Goal: Navigation & Orientation: Find specific page/section

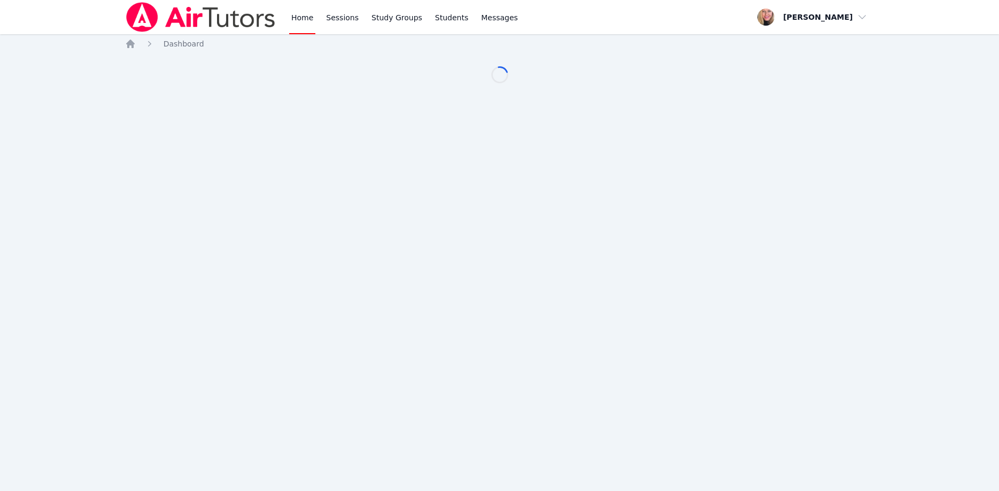
scroll to position [55, 0]
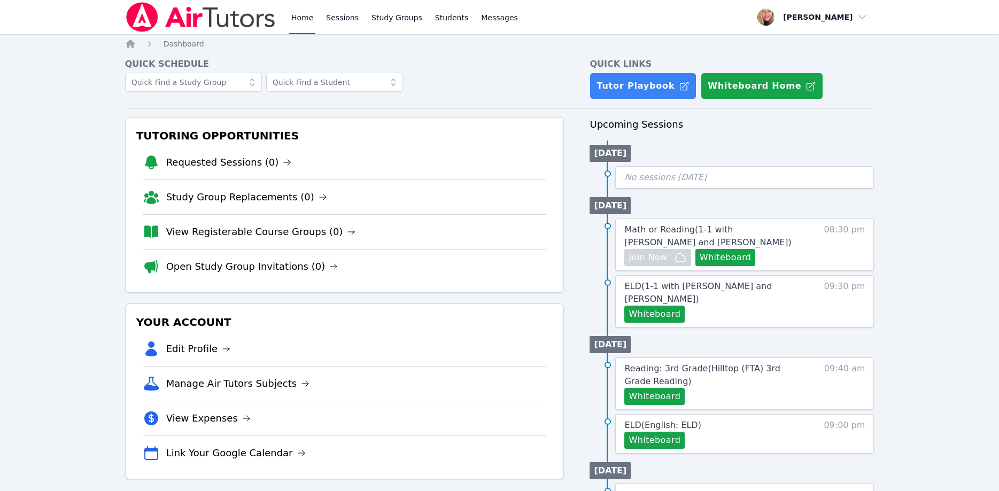
scroll to position [55, 0]
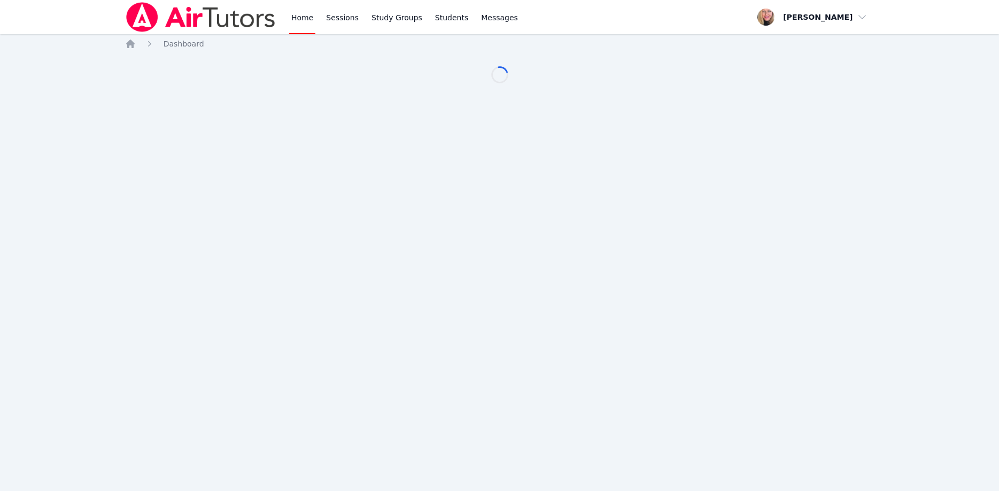
scroll to position [55, 0]
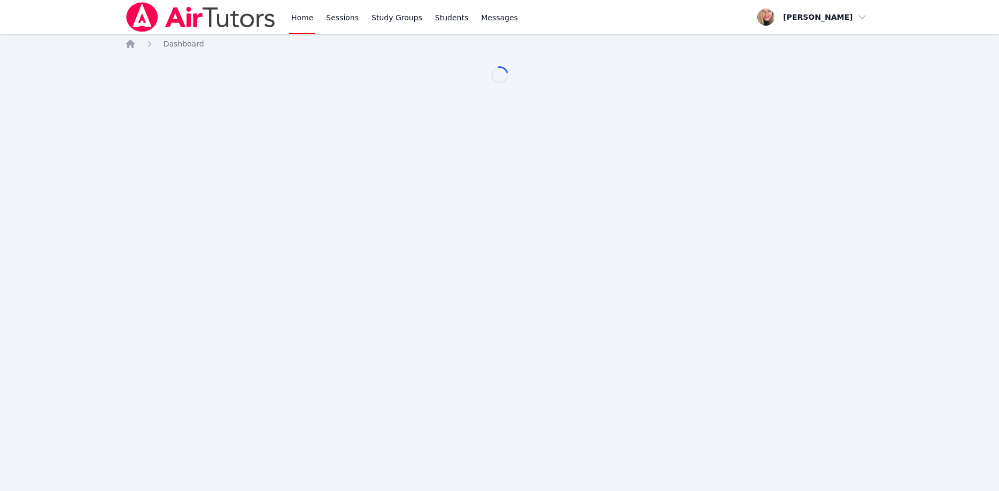
scroll to position [55, 0]
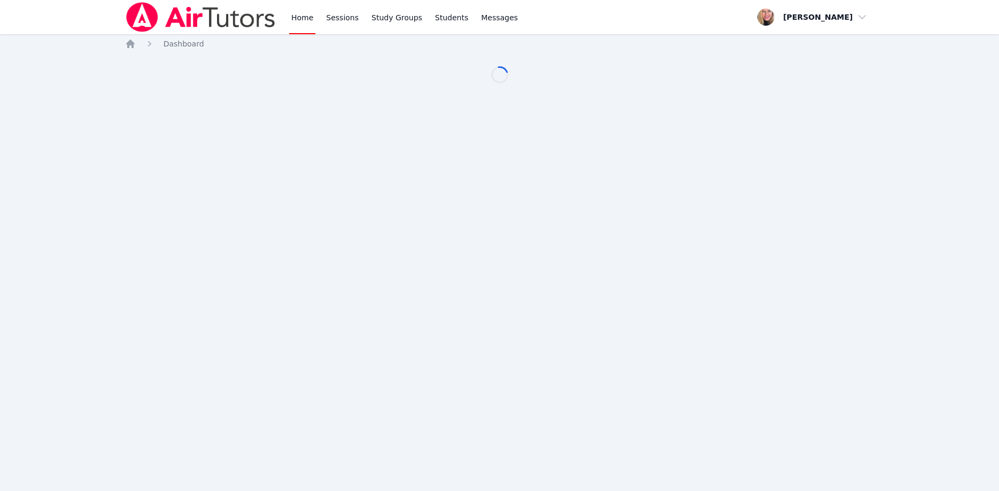
scroll to position [55, 0]
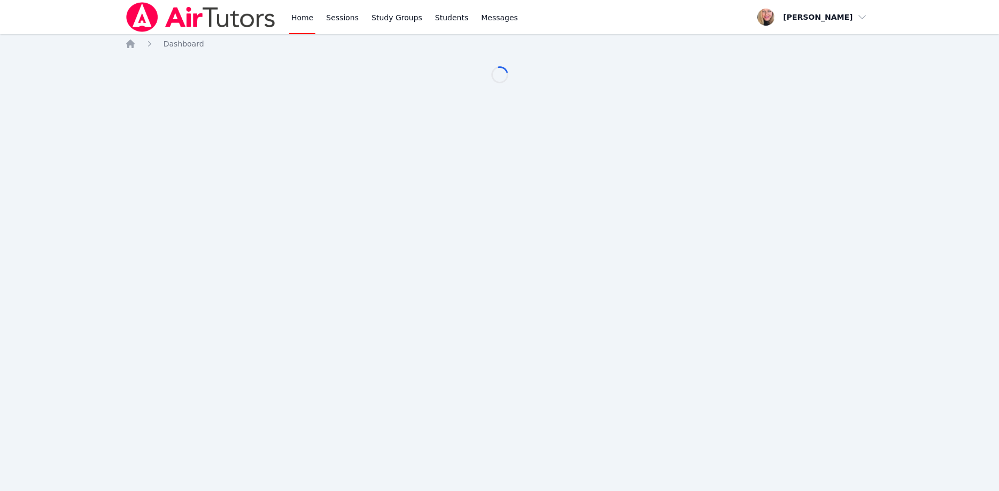
scroll to position [55, 0]
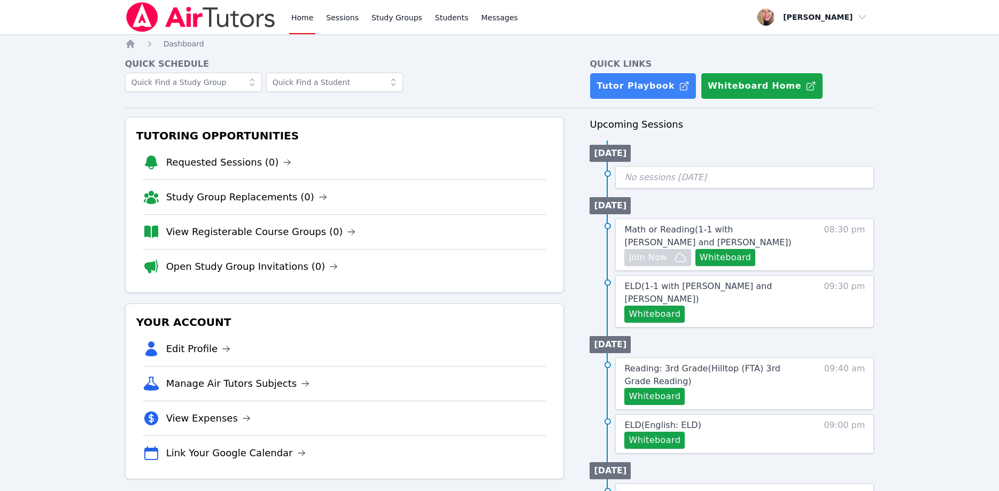
scroll to position [55, 0]
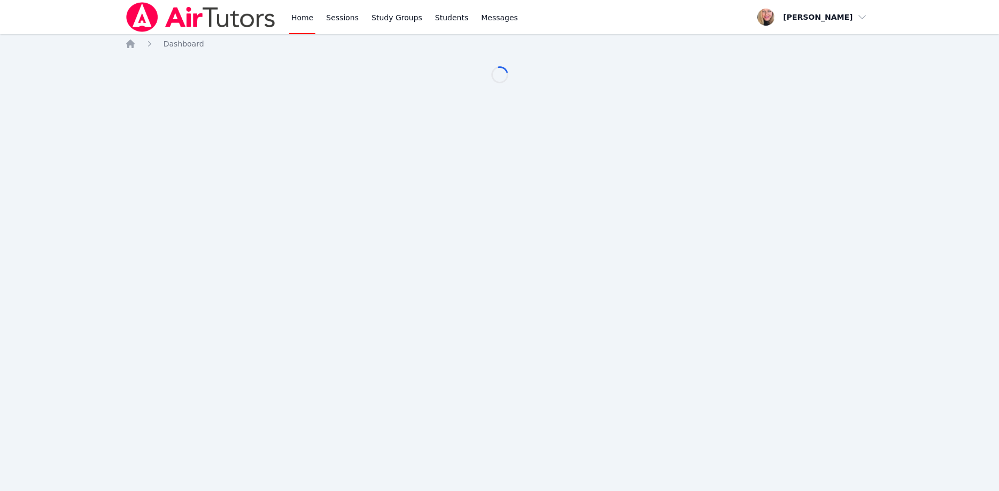
scroll to position [55, 0]
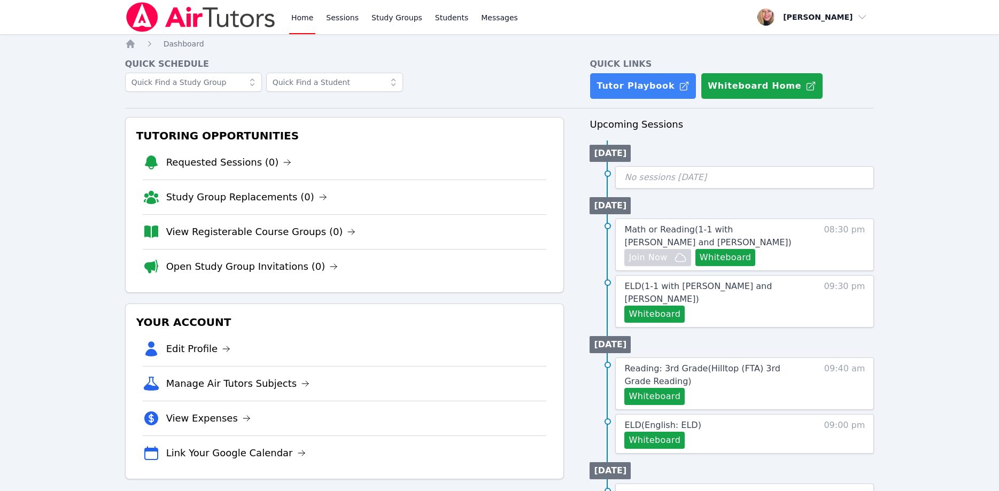
scroll to position [55, 0]
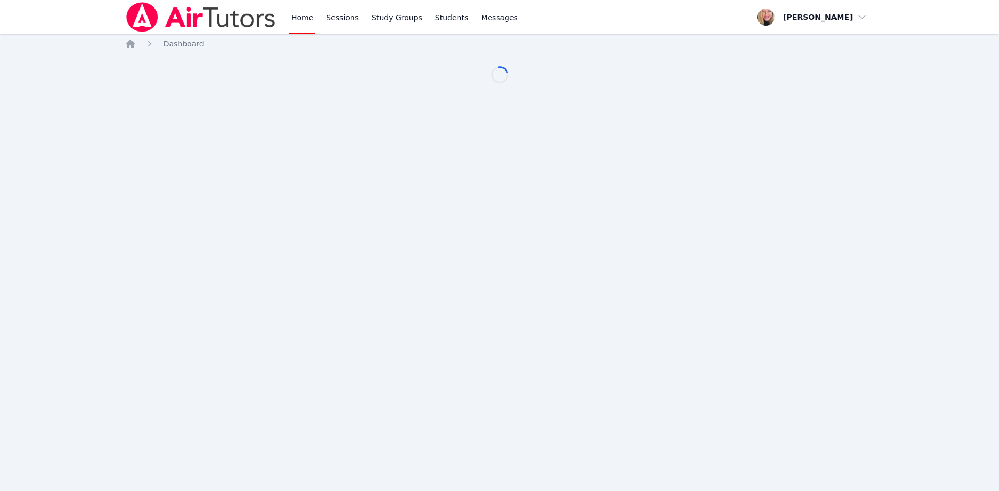
scroll to position [55, 0]
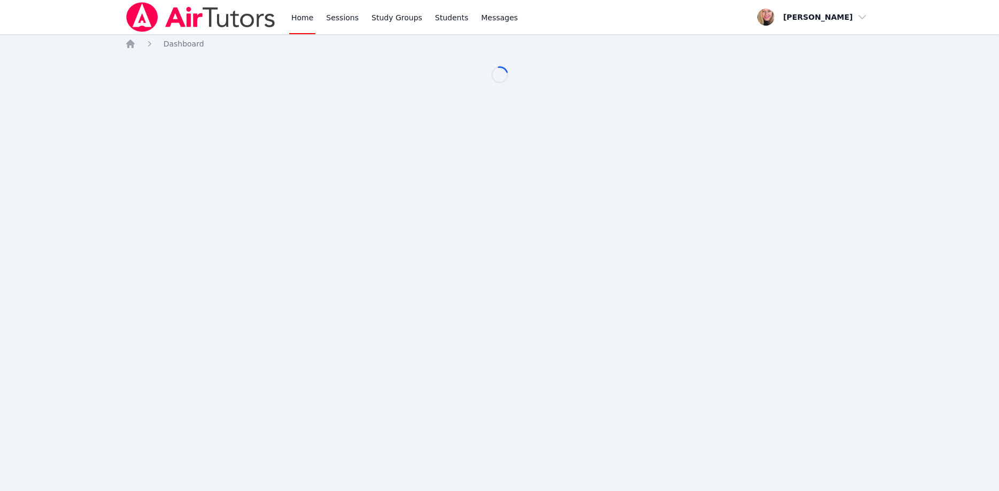
scroll to position [55, 0]
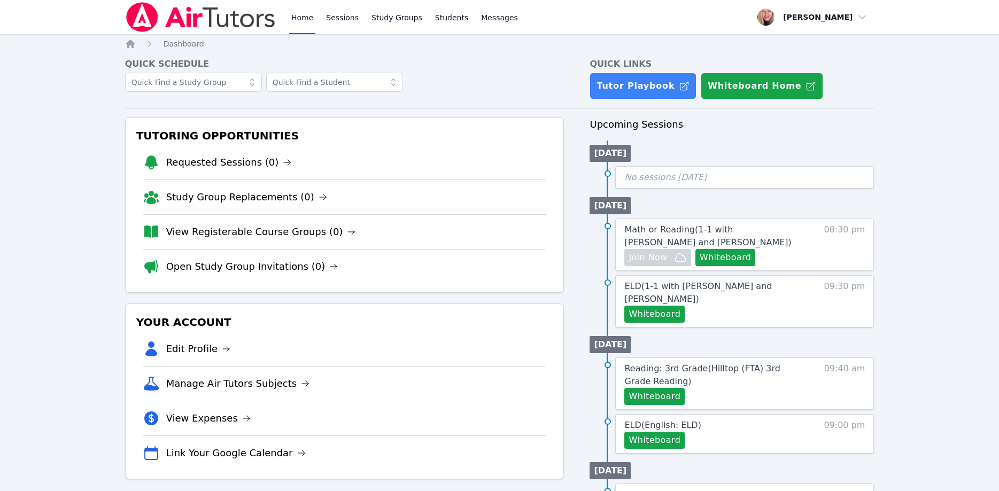
scroll to position [55, 0]
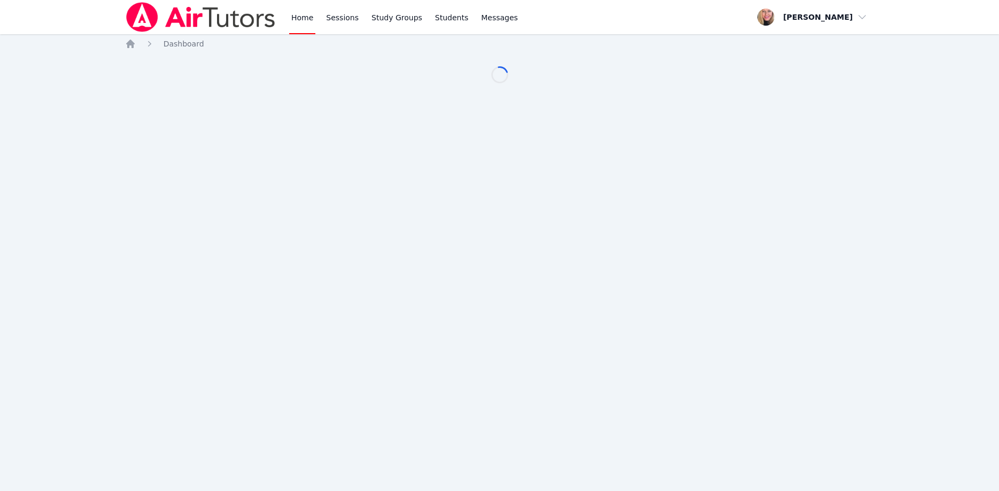
scroll to position [55, 0]
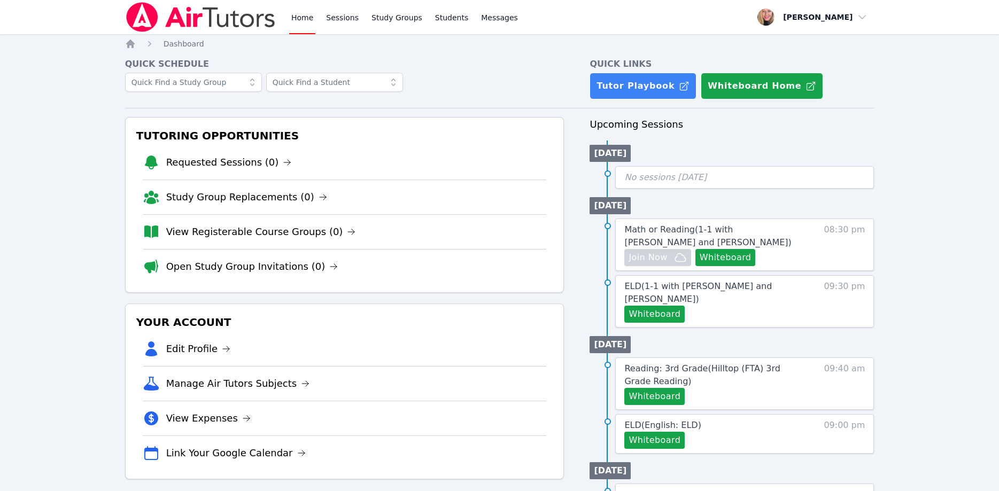
scroll to position [55, 0]
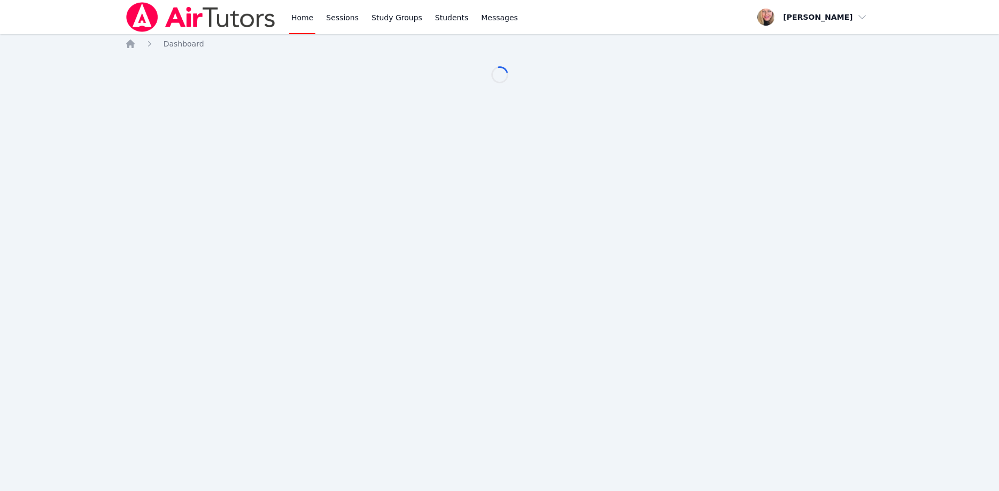
scroll to position [55, 0]
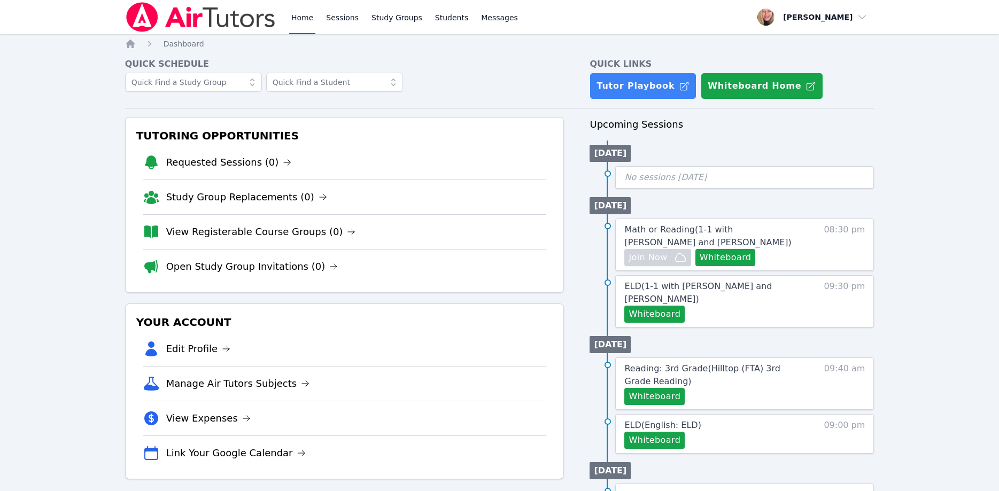
scroll to position [55, 0]
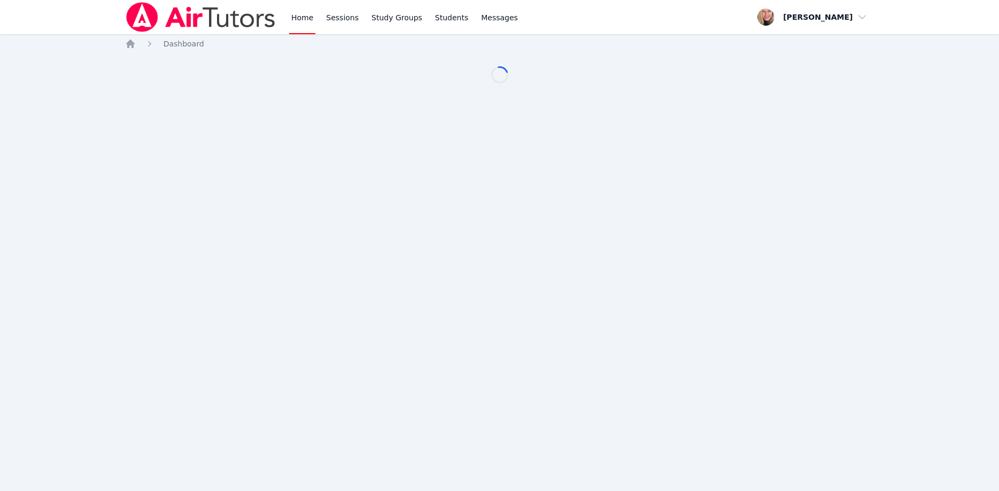
scroll to position [55, 0]
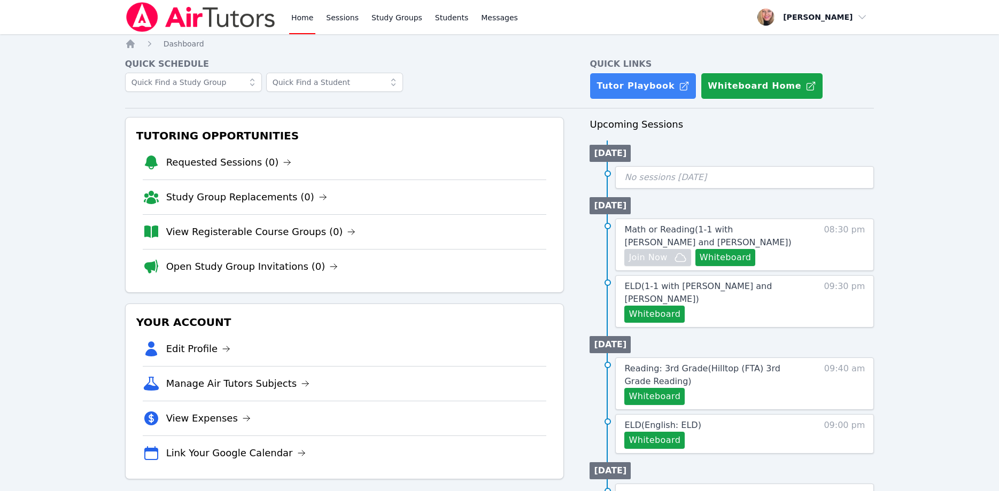
scroll to position [55, 0]
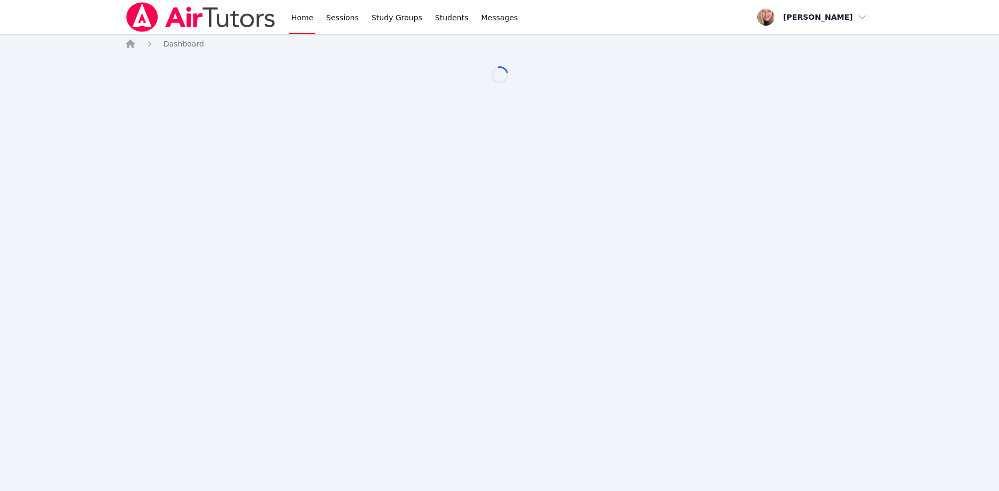
scroll to position [55, 0]
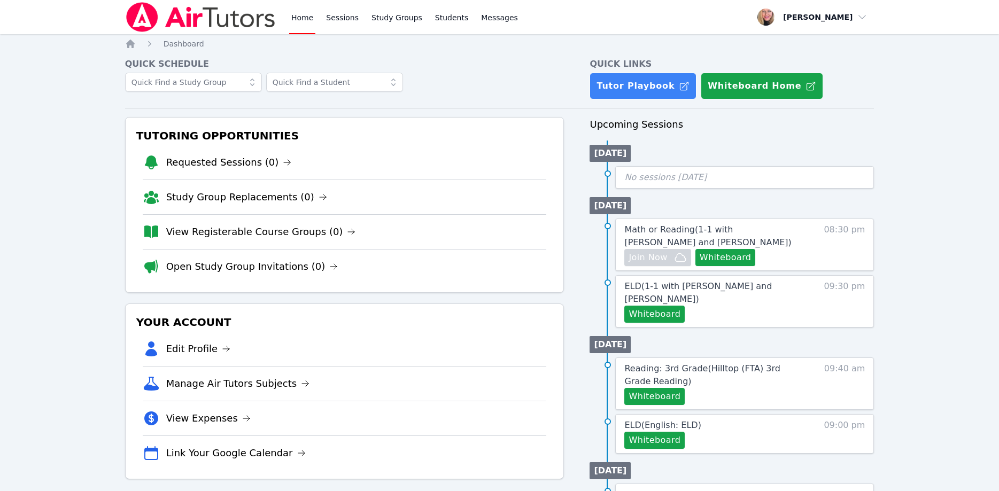
scroll to position [55, 0]
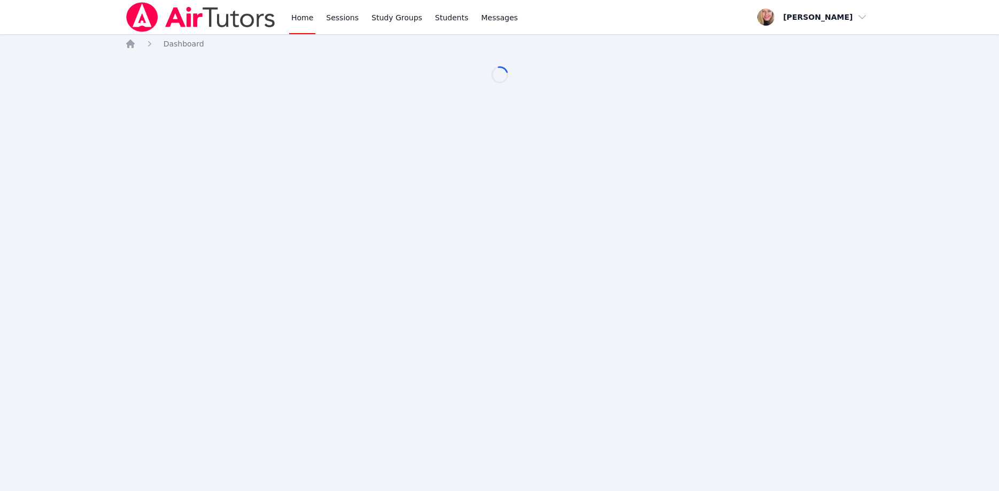
scroll to position [55, 0]
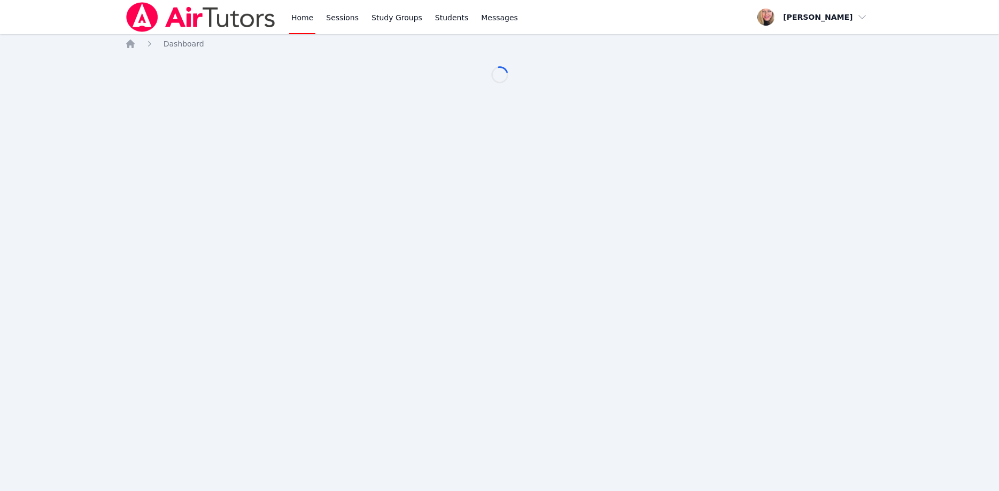
scroll to position [55, 0]
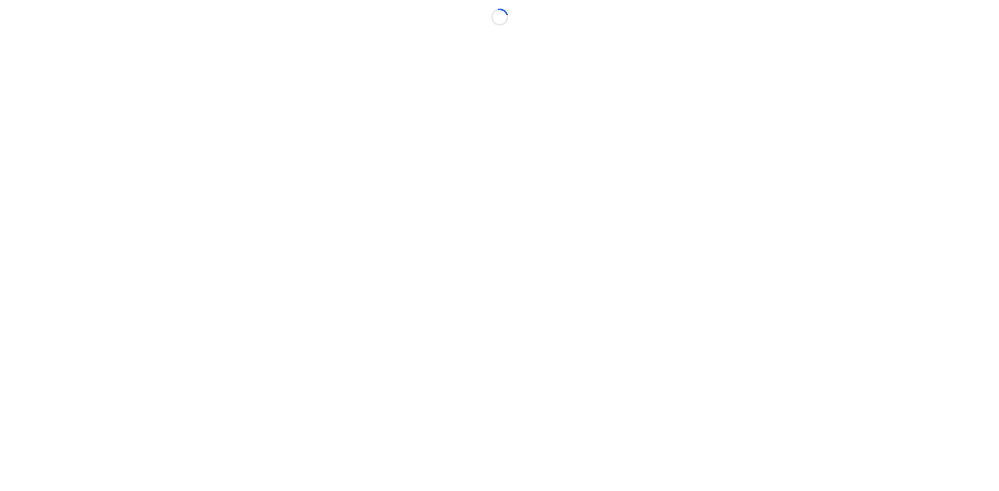
scroll to position [55, 0]
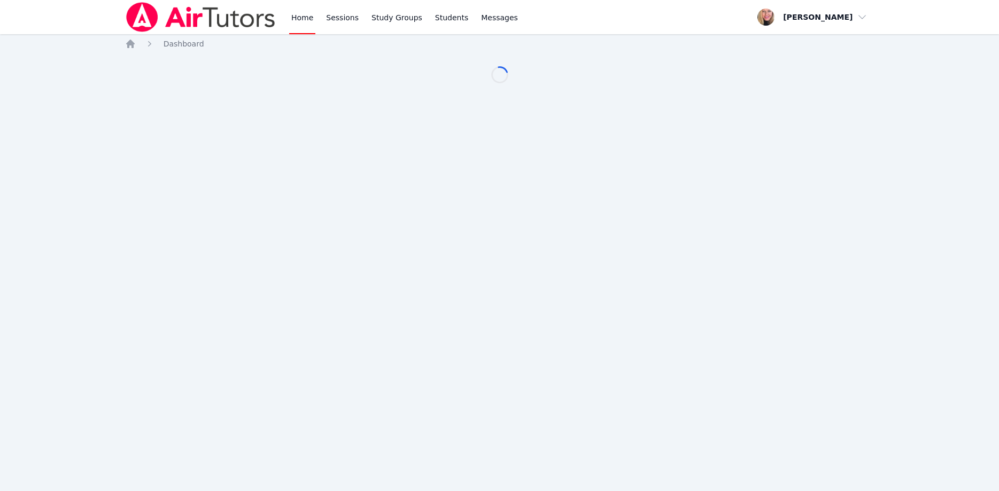
scroll to position [55, 0]
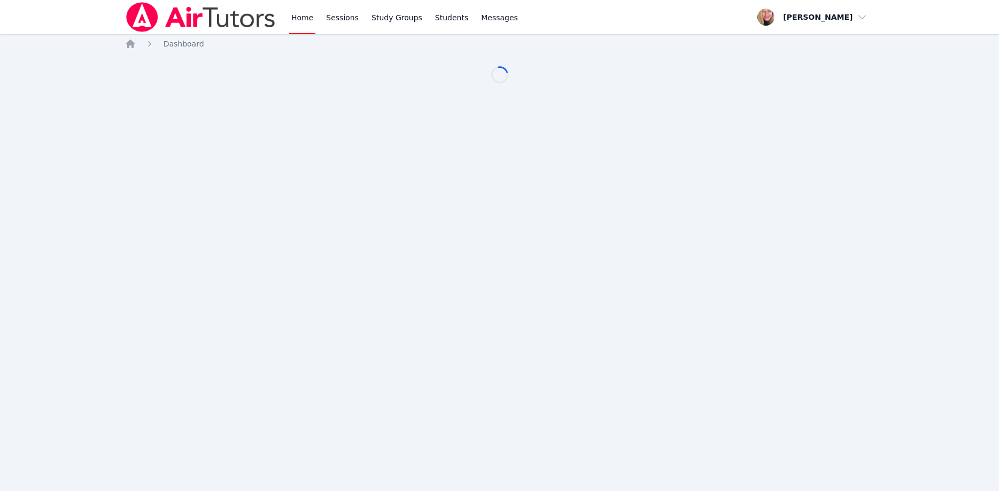
scroll to position [55, 0]
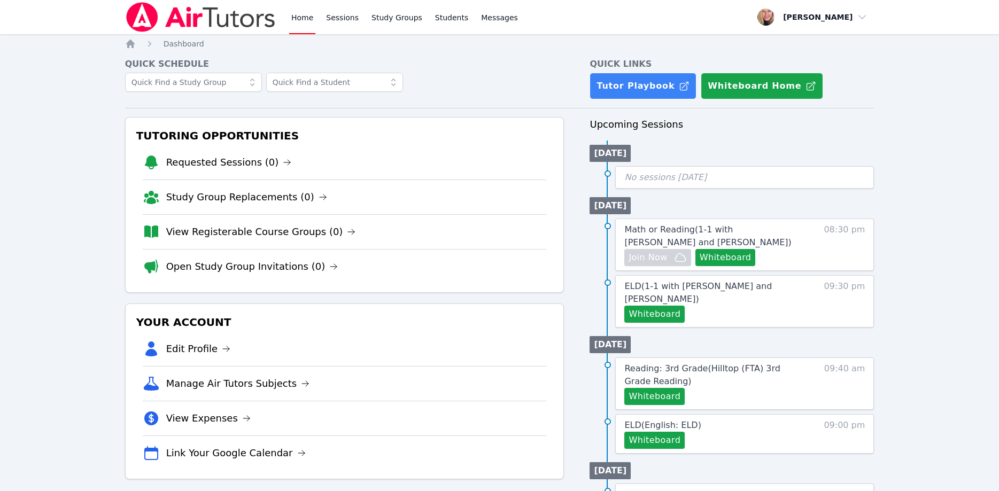
scroll to position [55, 0]
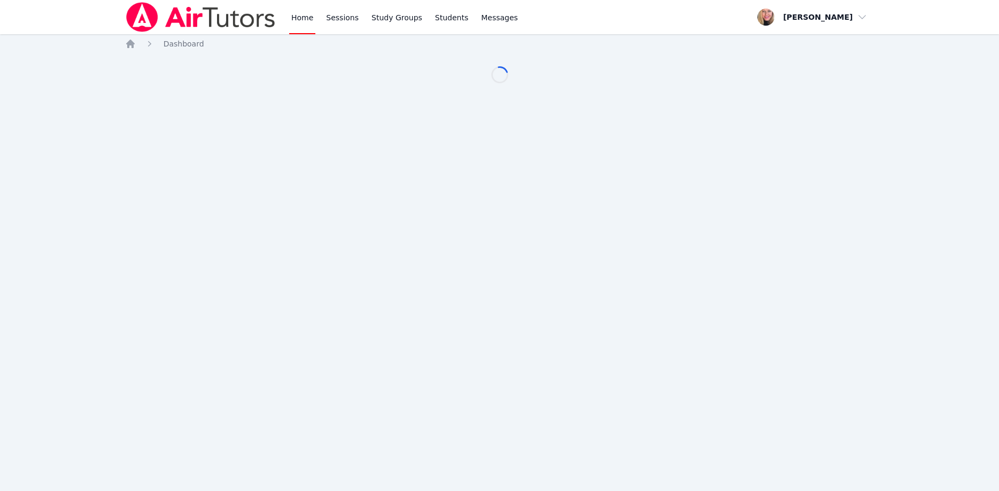
scroll to position [55, 0]
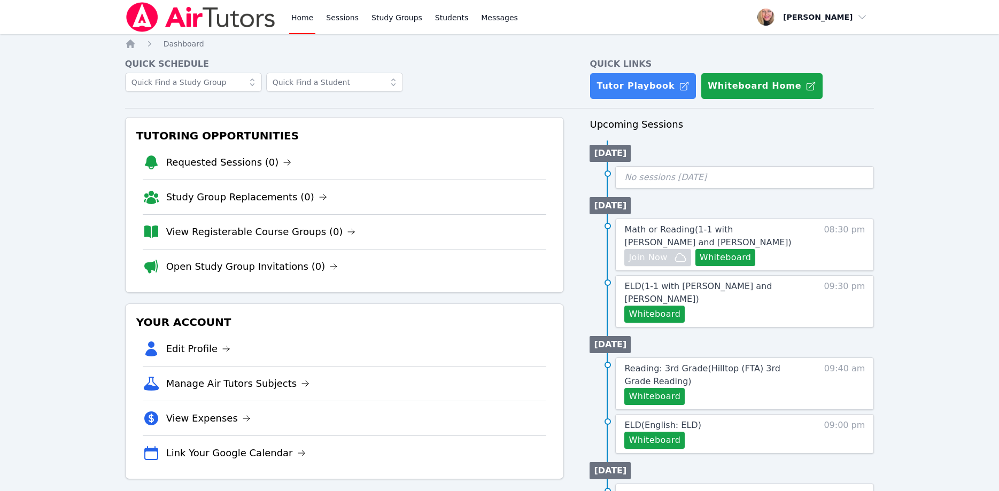
scroll to position [55, 0]
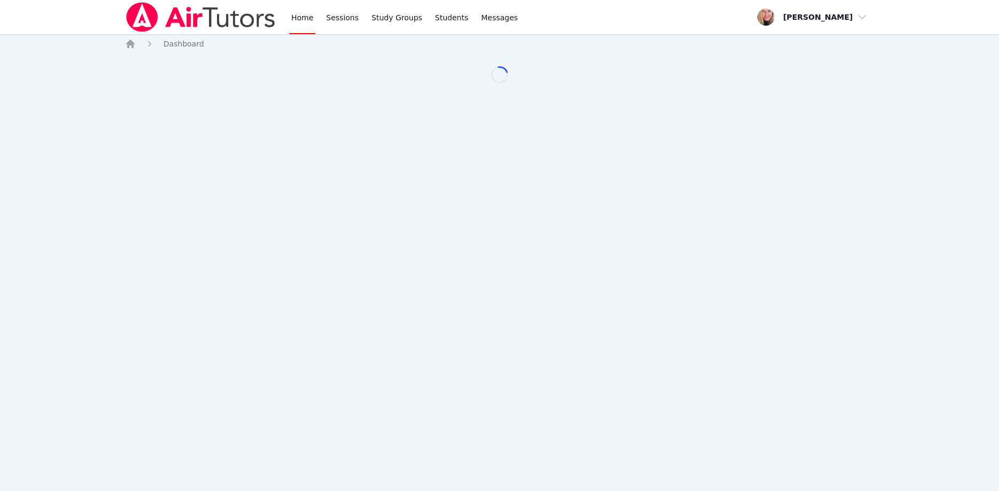
scroll to position [55, 0]
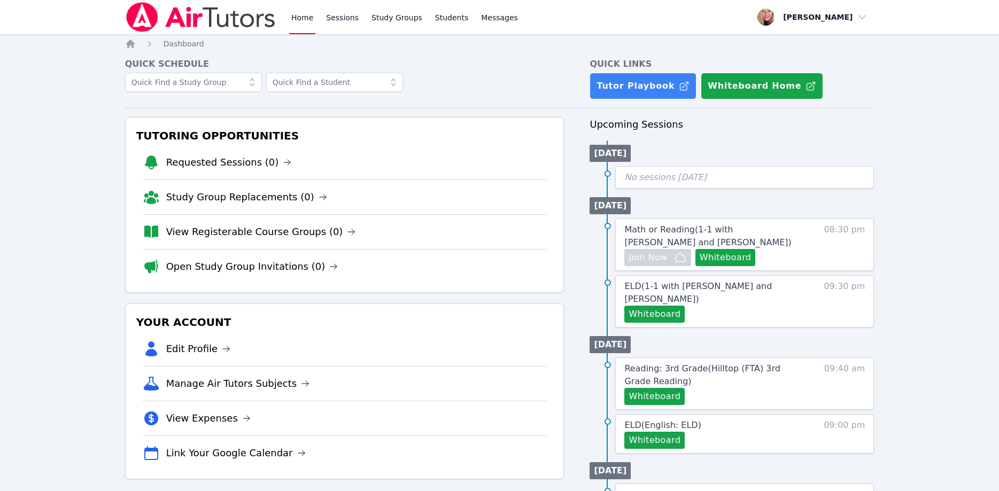
scroll to position [55, 0]
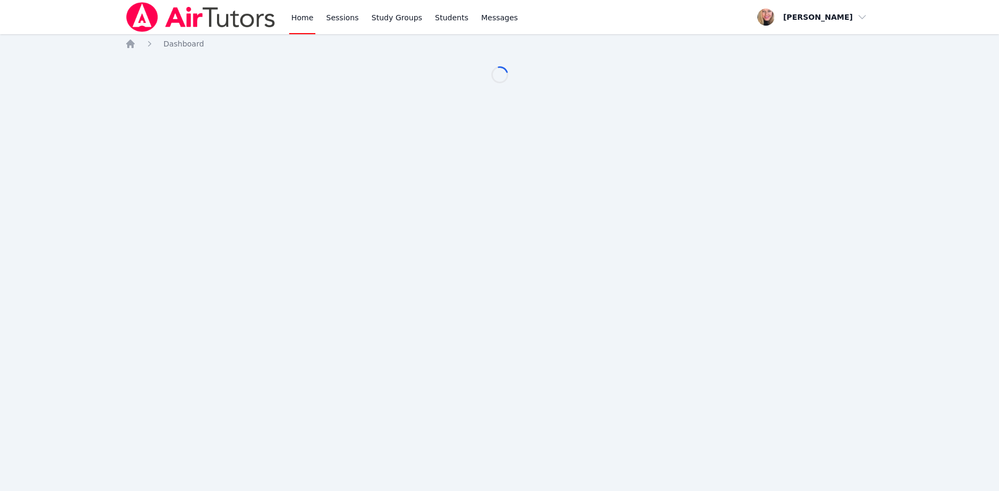
scroll to position [55, 0]
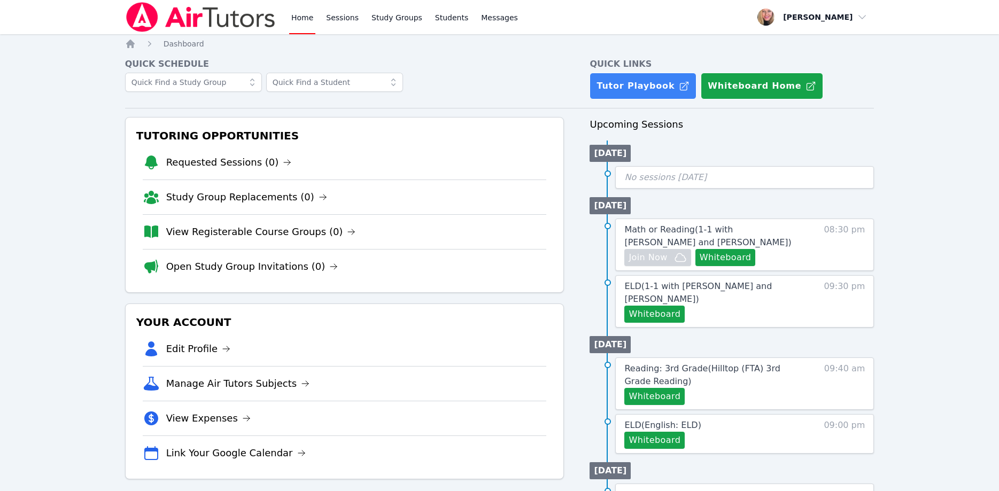
scroll to position [55, 0]
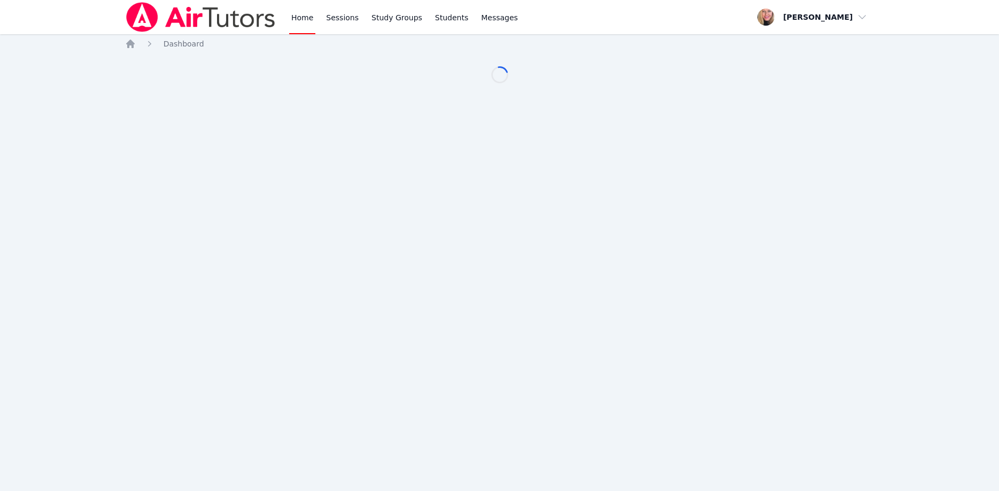
scroll to position [55, 0]
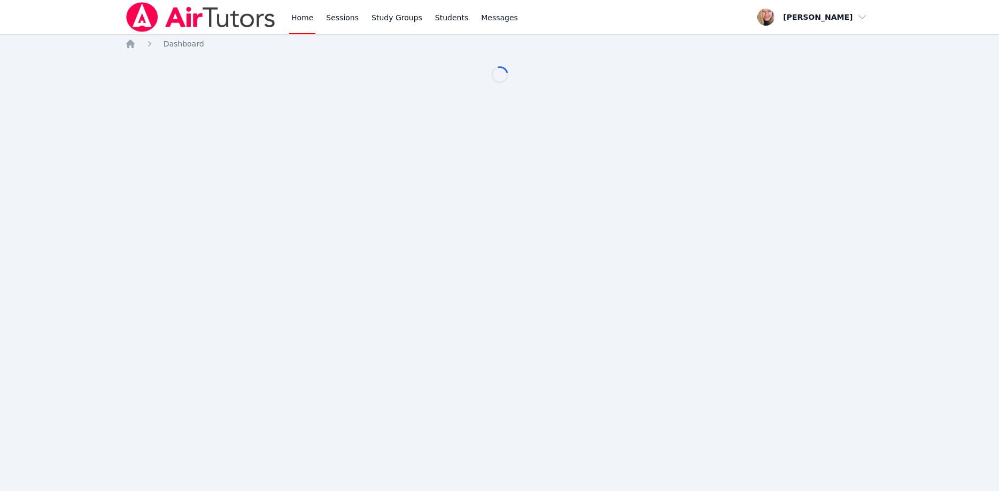
scroll to position [55, 0]
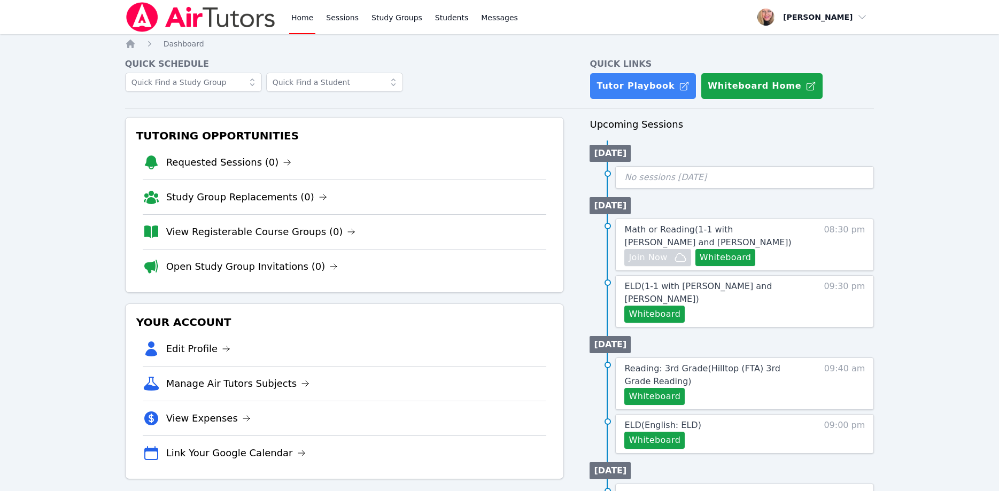
scroll to position [55, 0]
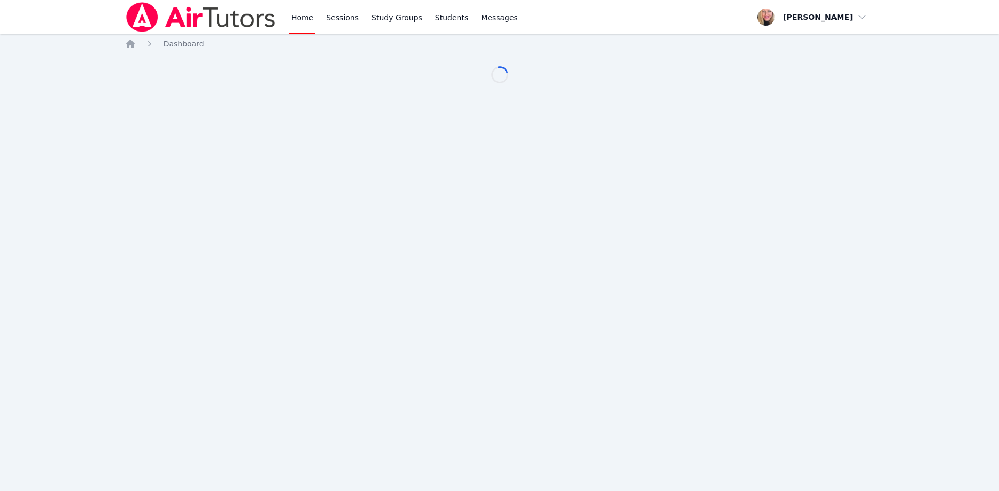
scroll to position [55, 0]
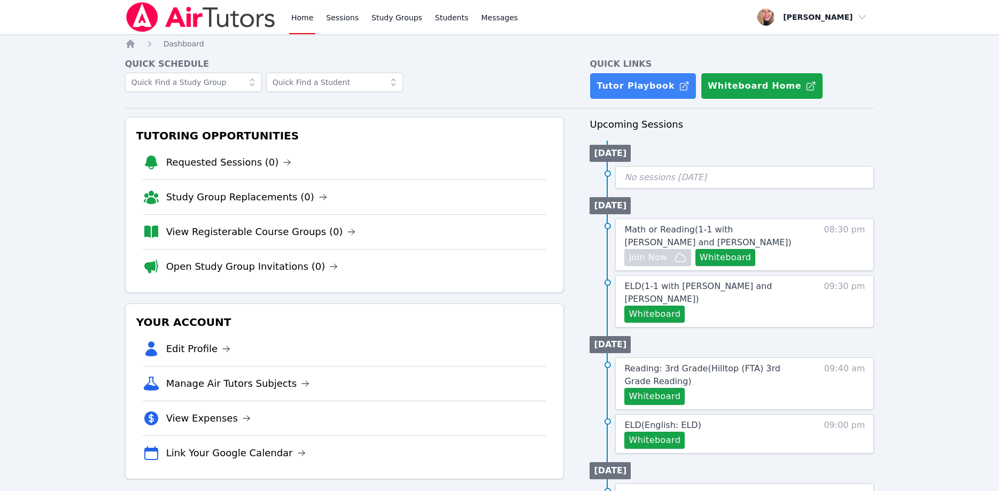
scroll to position [55, 0]
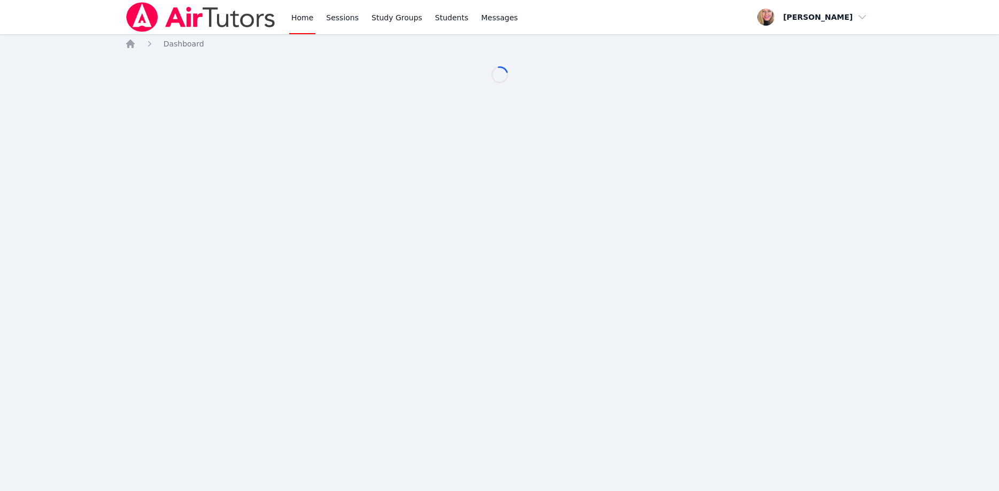
scroll to position [55, 0]
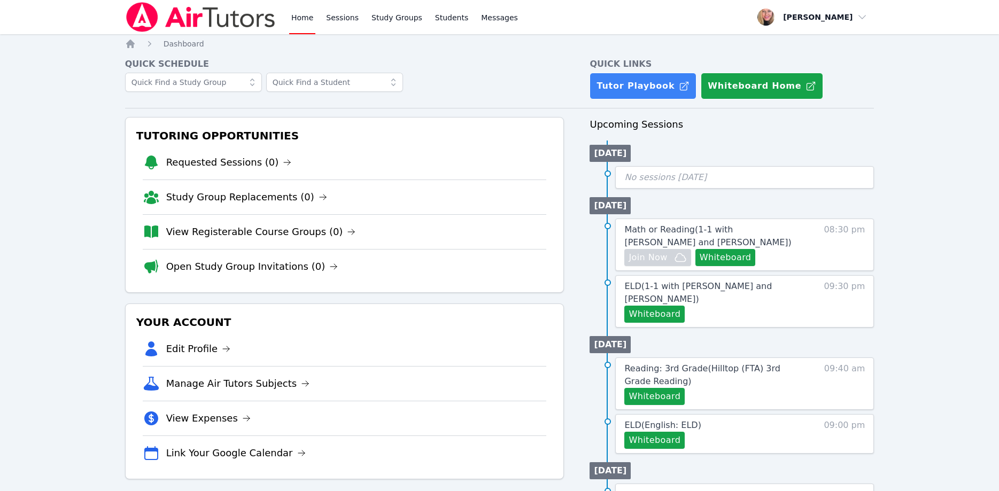
scroll to position [55, 0]
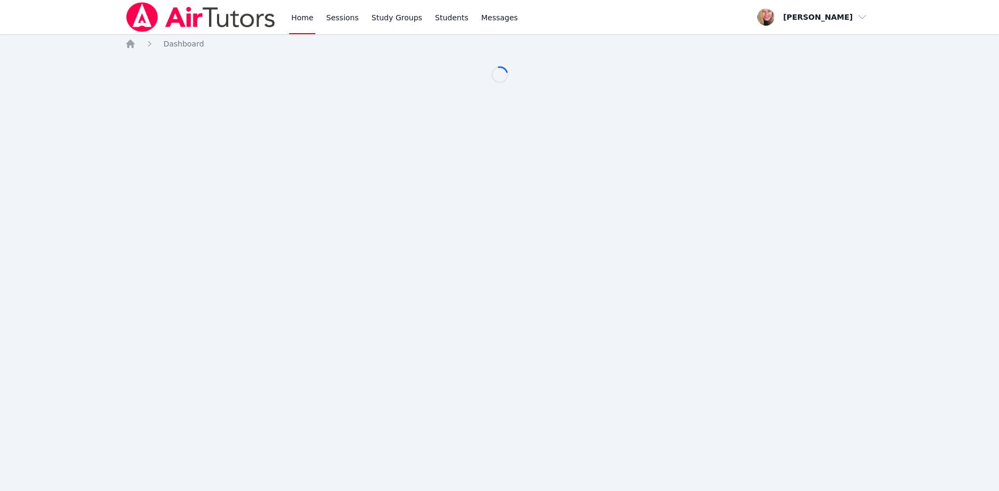
scroll to position [55, 0]
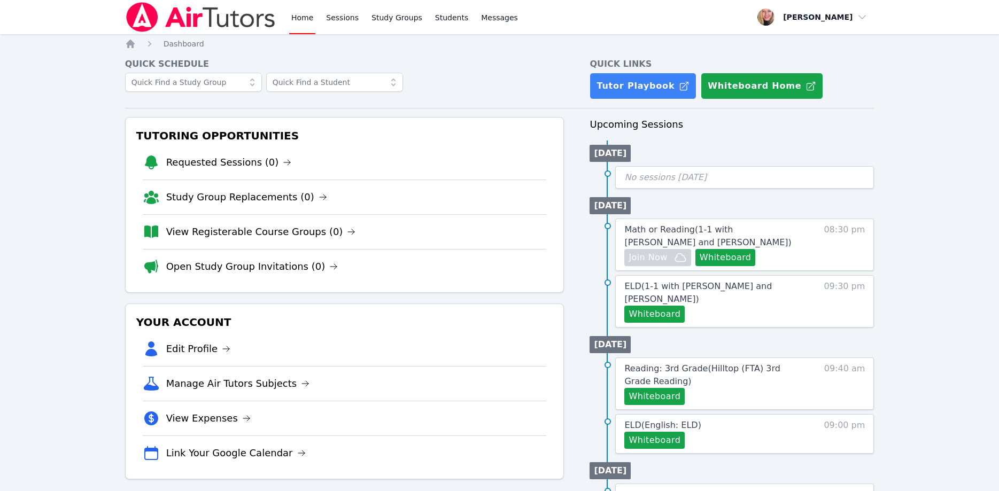
scroll to position [55, 0]
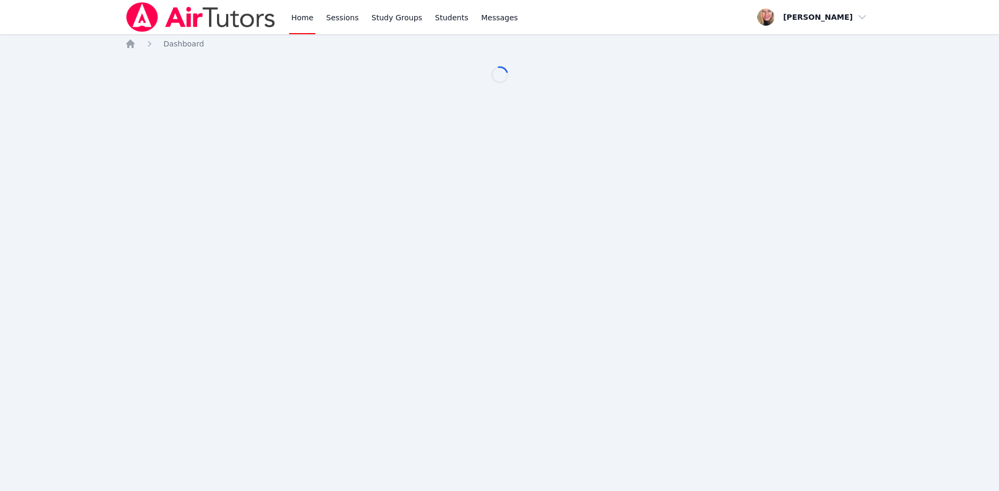
scroll to position [55, 0]
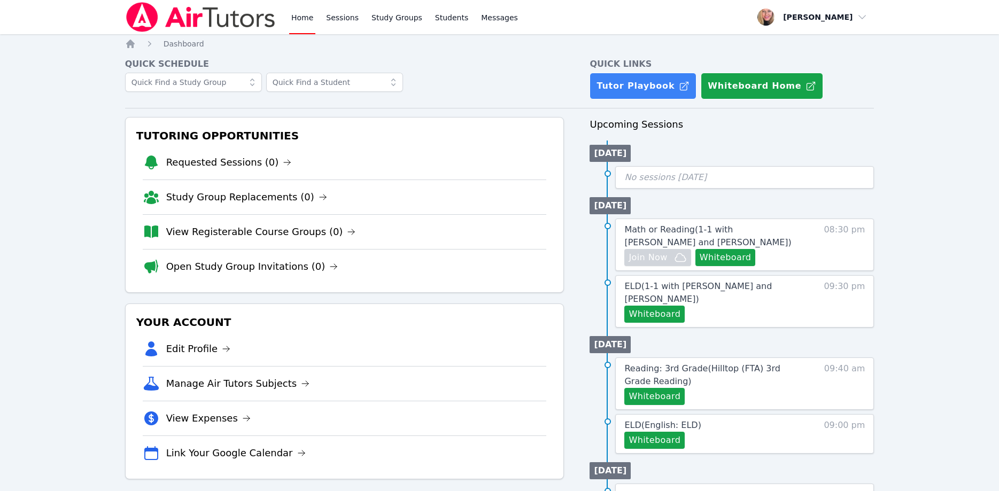
scroll to position [55, 0]
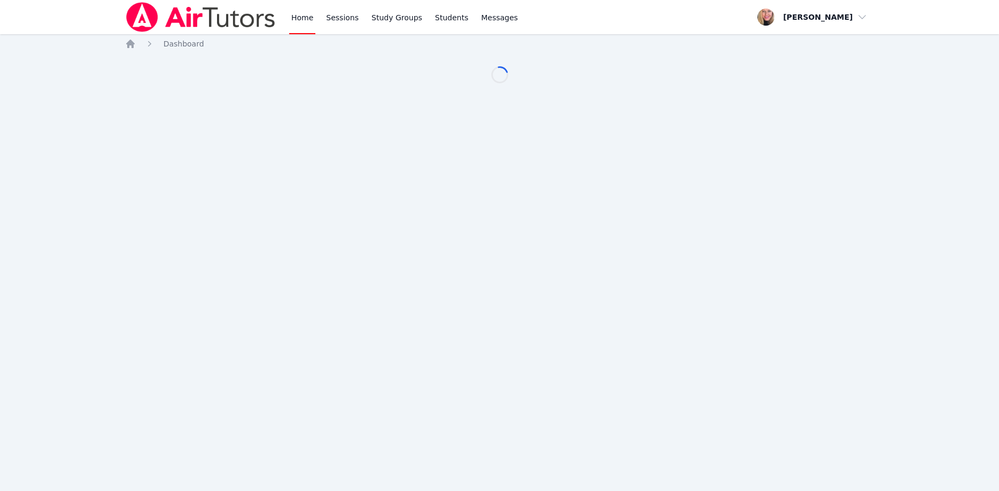
scroll to position [55, 0]
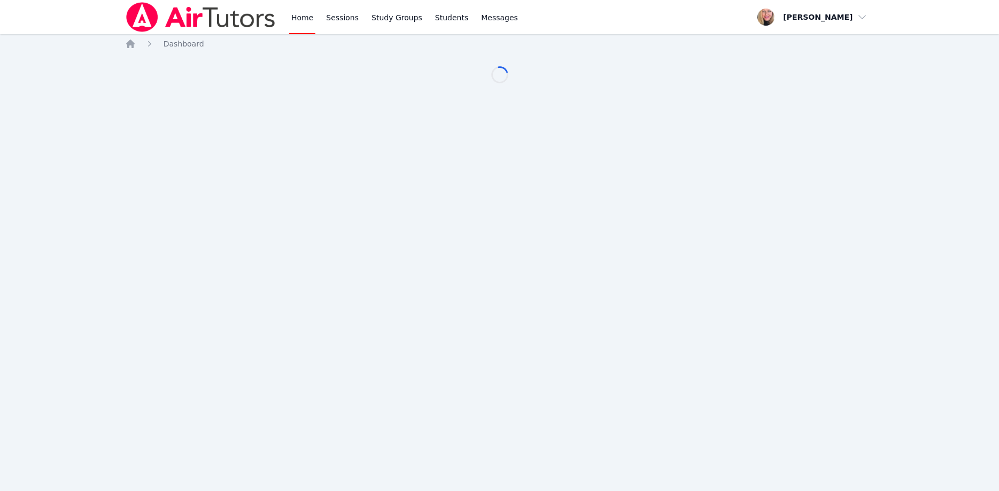
scroll to position [55, 0]
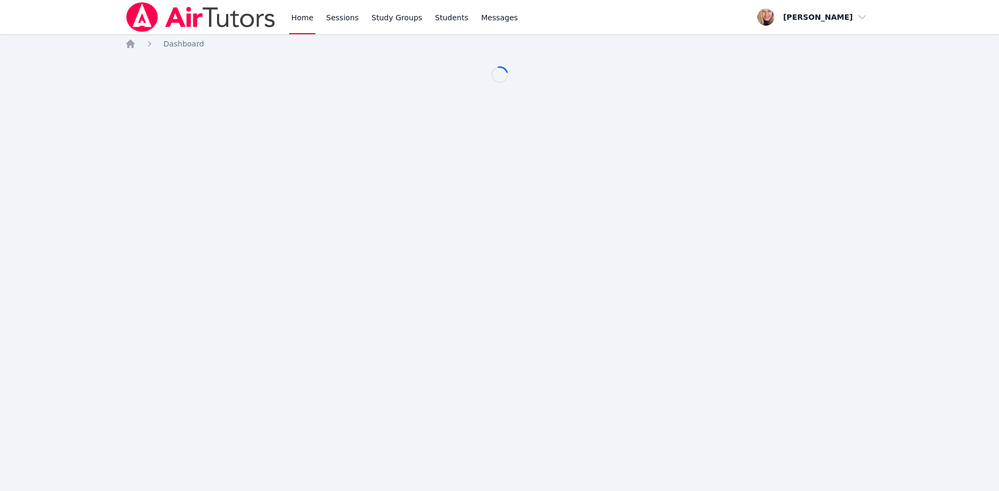
scroll to position [55, 0]
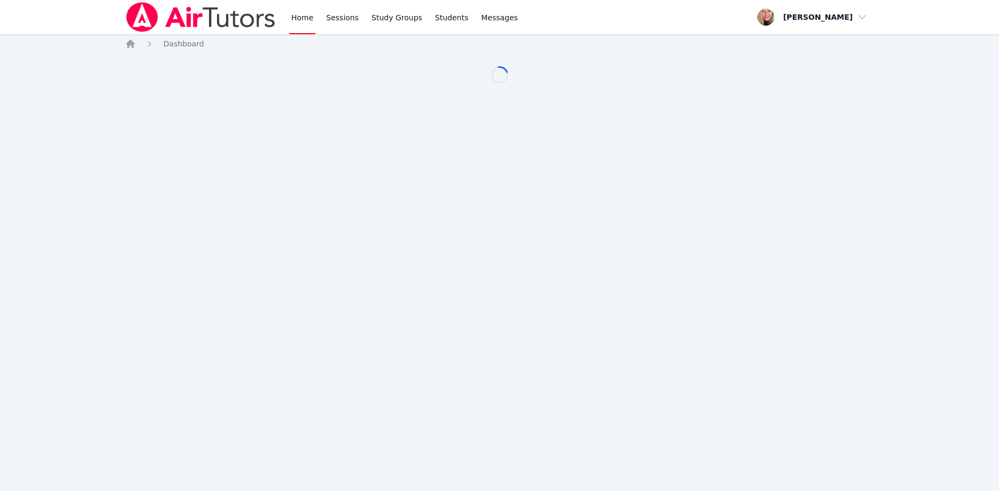
scroll to position [55, 0]
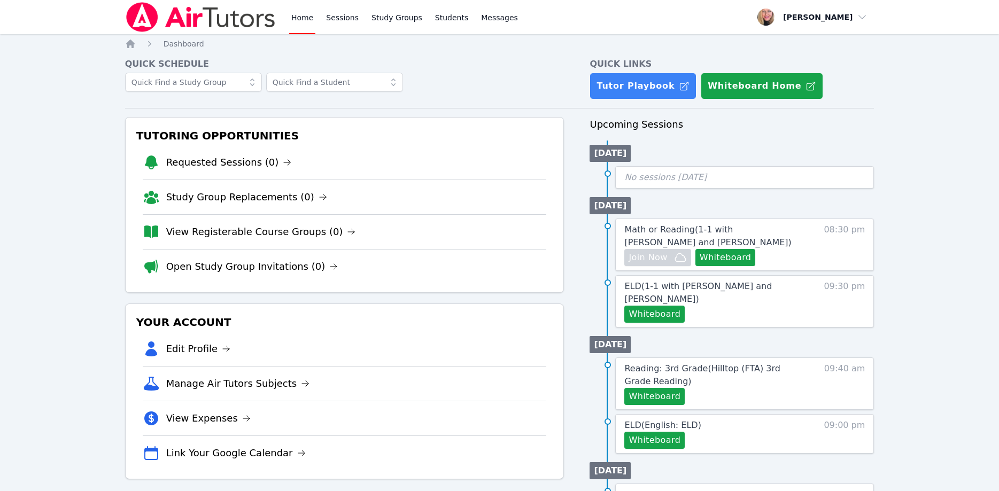
scroll to position [55, 0]
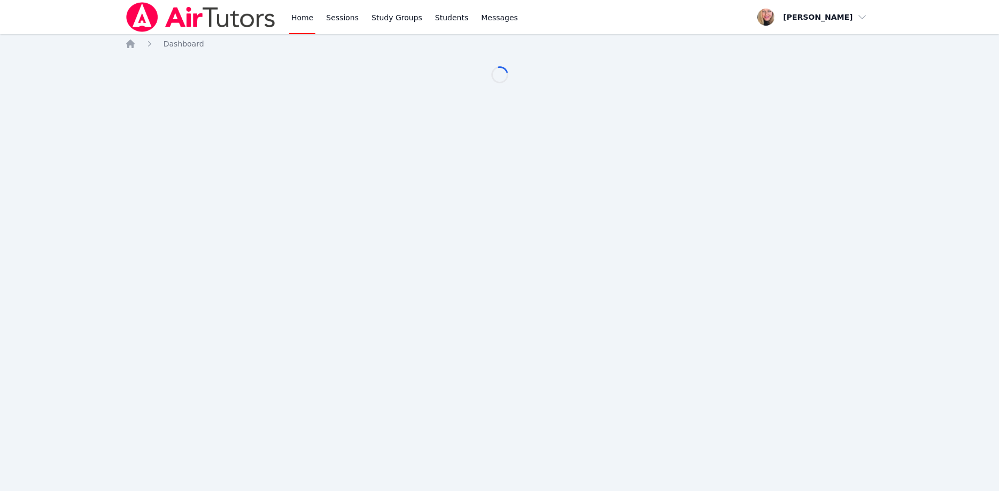
scroll to position [55, 0]
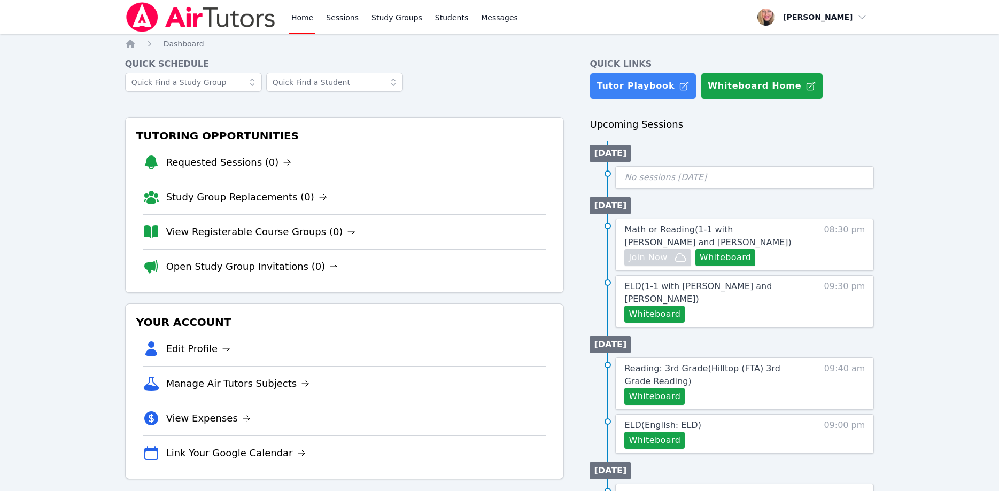
scroll to position [55, 0]
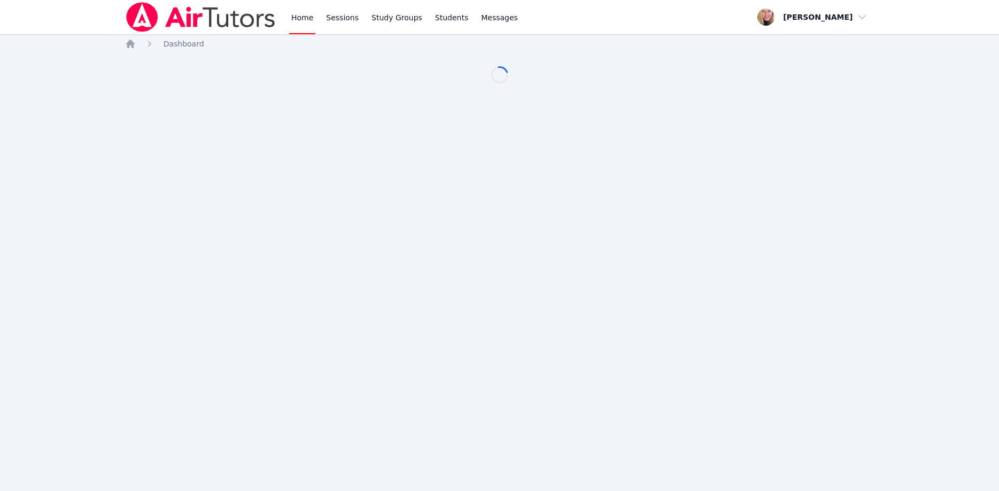
scroll to position [55, 0]
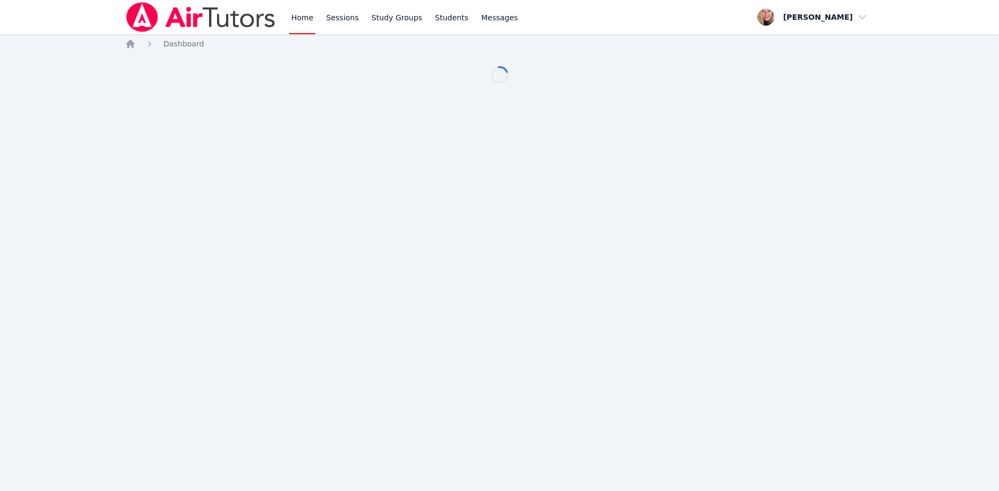
scroll to position [55, 0]
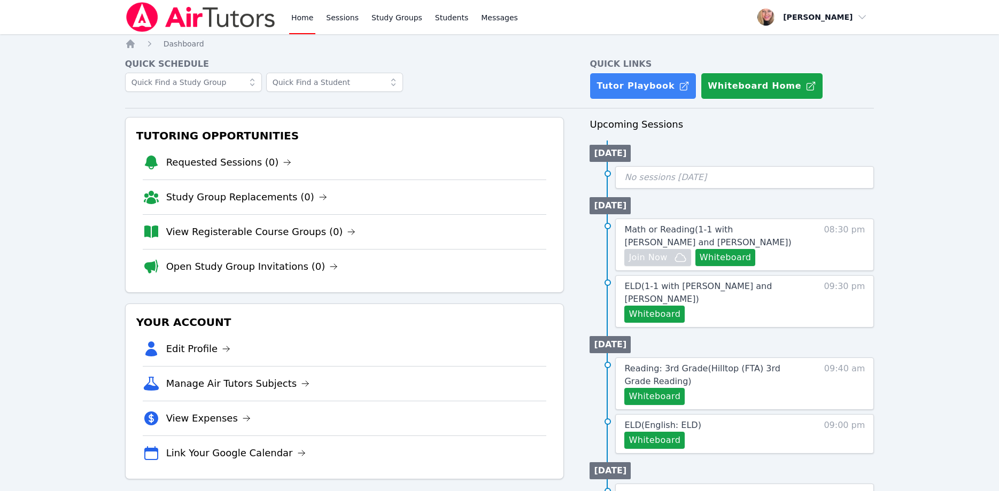
scroll to position [55, 0]
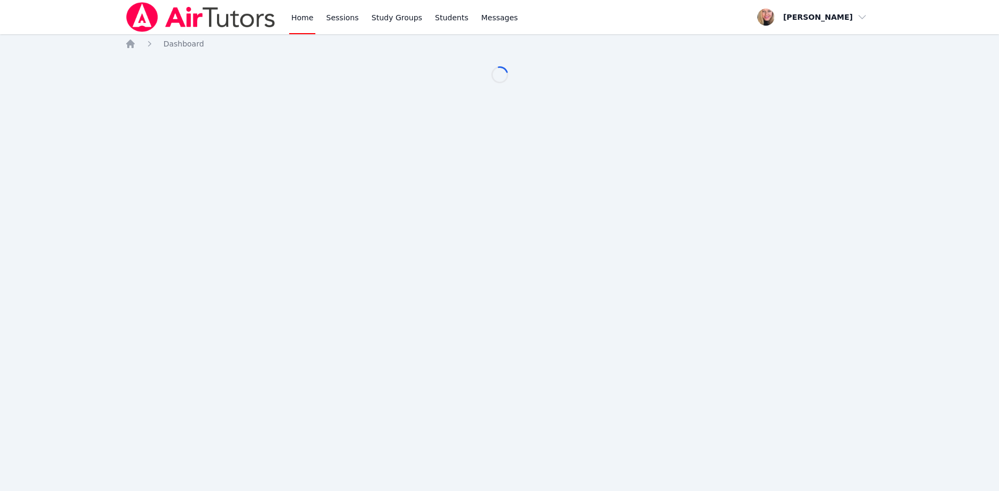
scroll to position [55, 0]
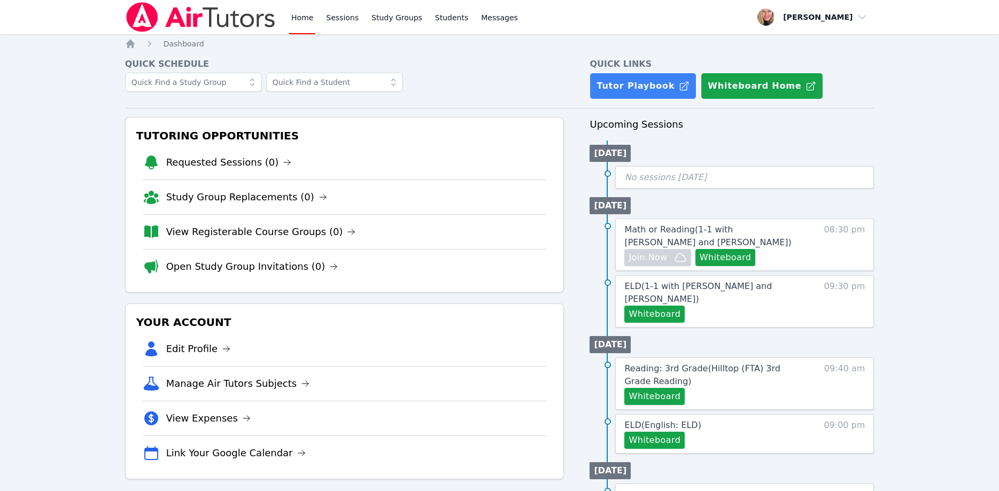
scroll to position [55, 0]
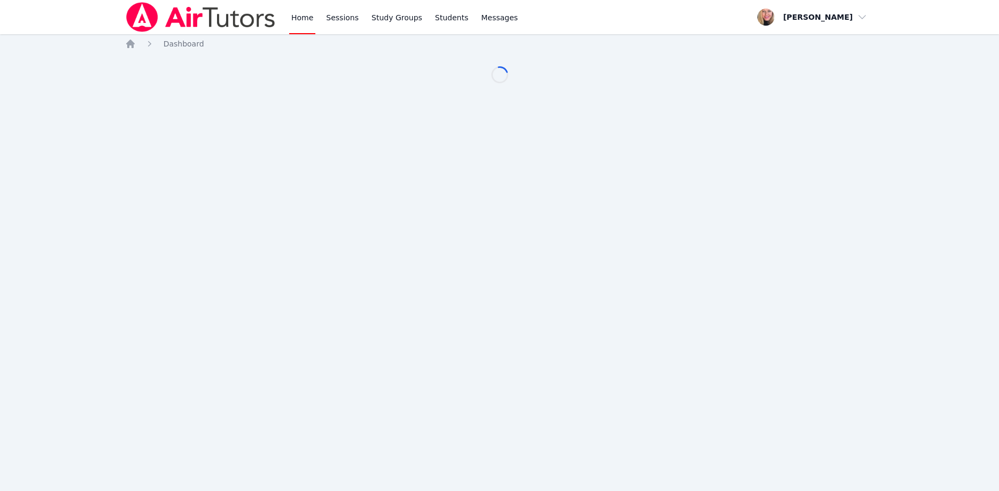
scroll to position [55, 0]
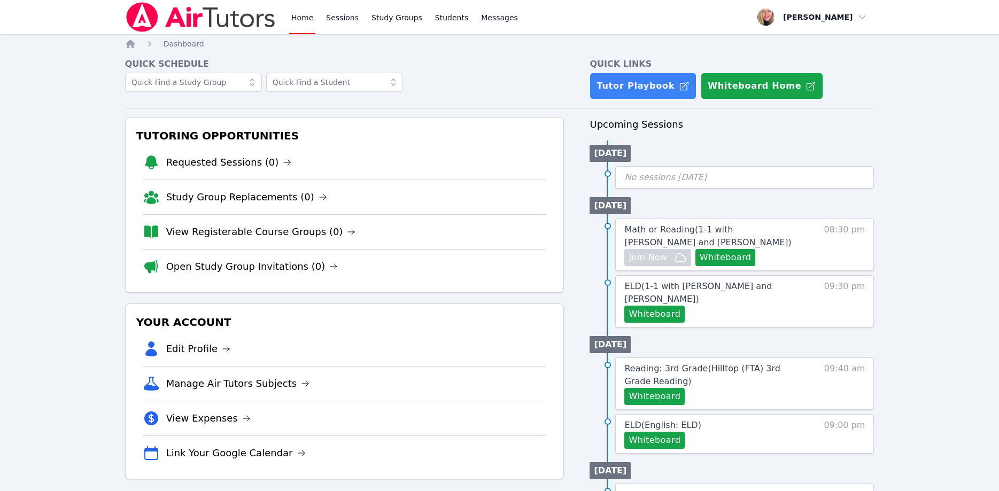
scroll to position [55, 0]
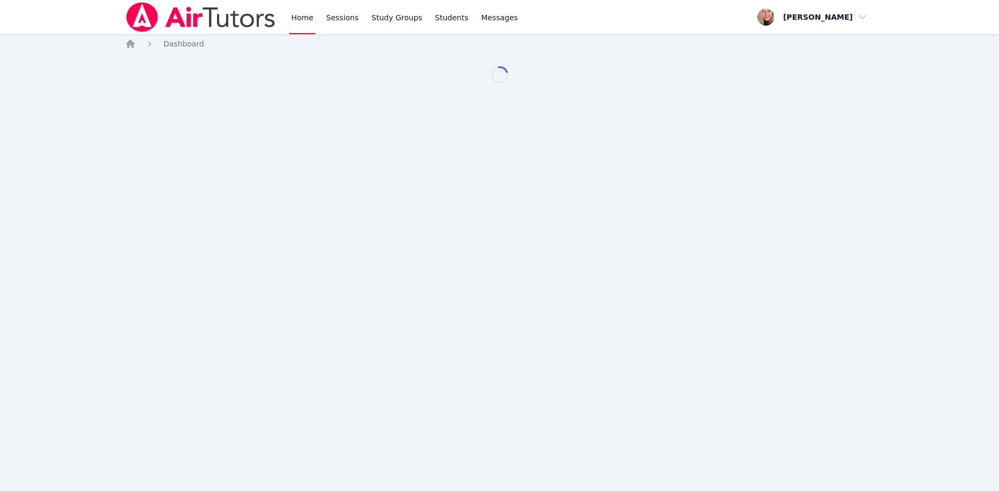
scroll to position [55, 0]
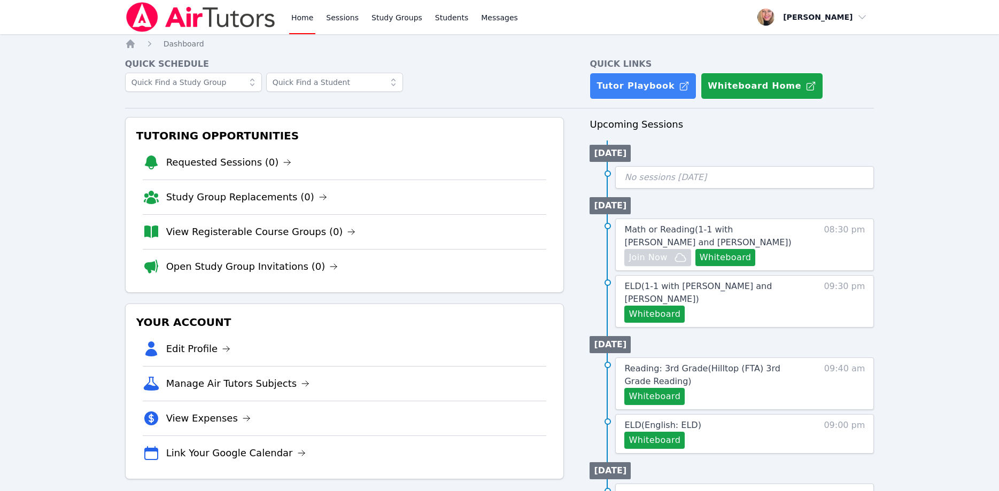
scroll to position [55, 0]
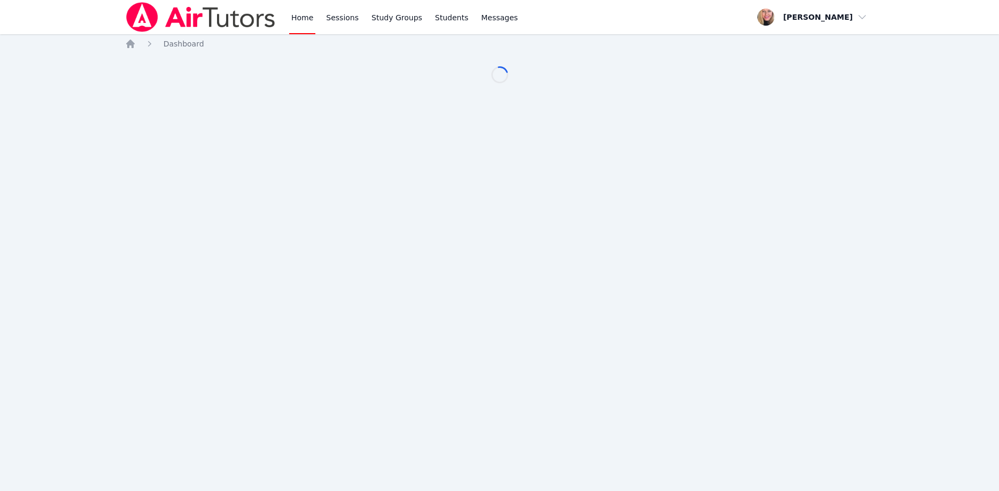
scroll to position [55, 0]
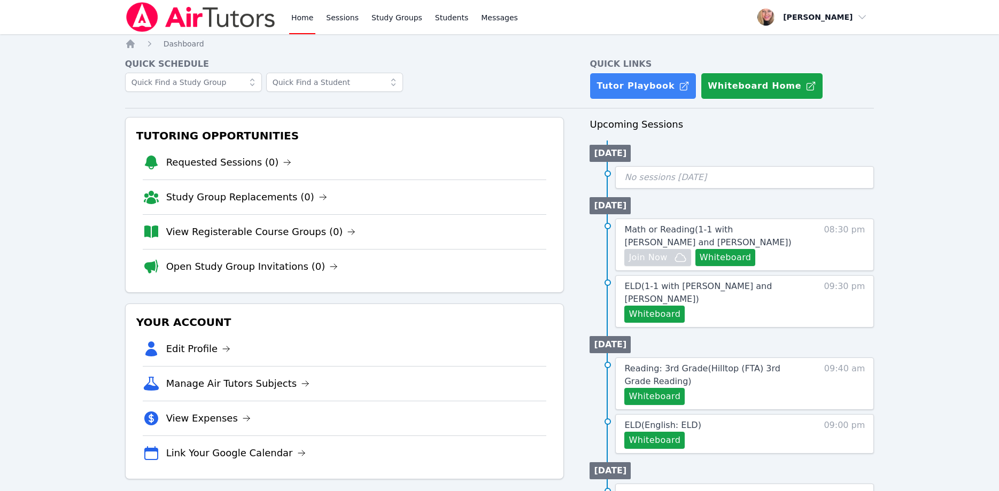
scroll to position [55, 0]
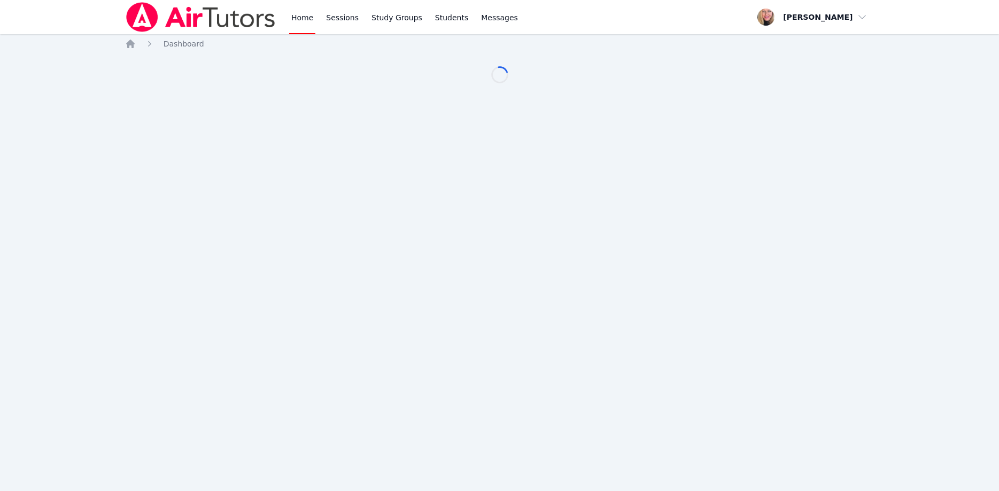
scroll to position [55, 0]
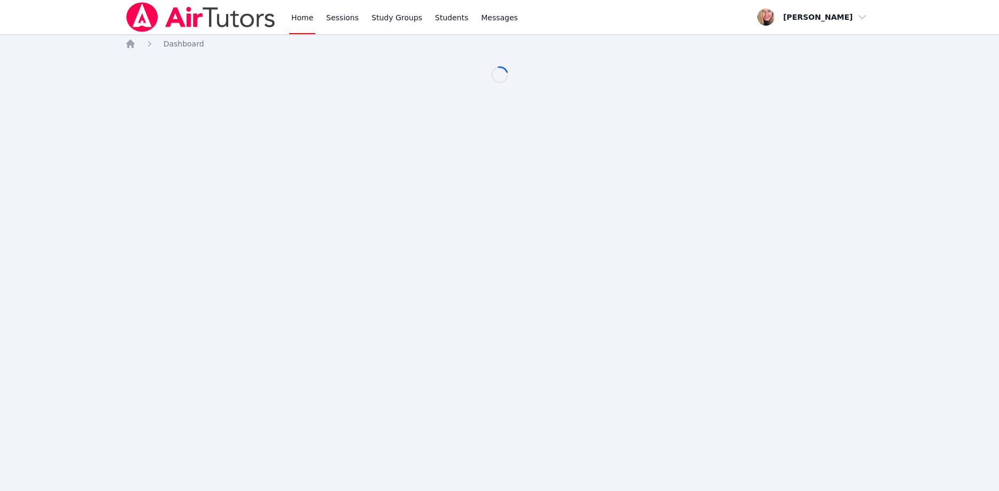
scroll to position [55, 0]
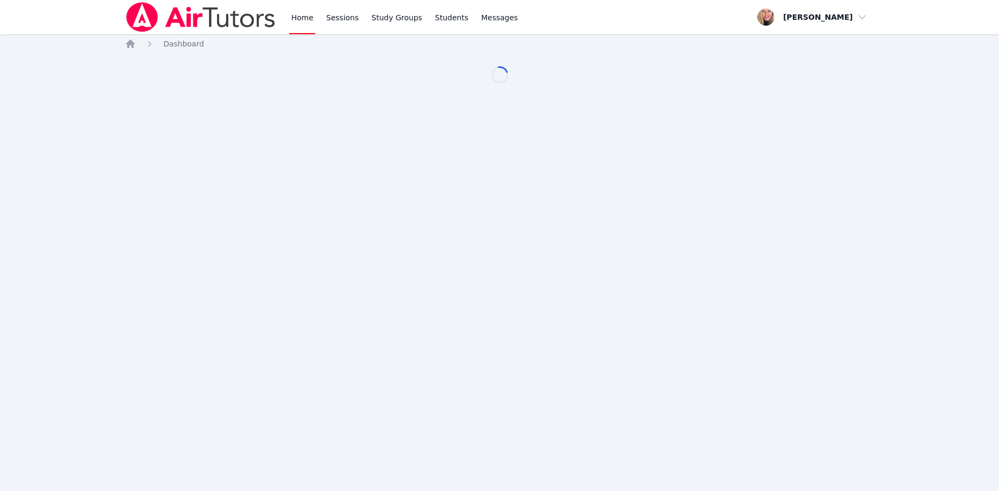
scroll to position [55, 0]
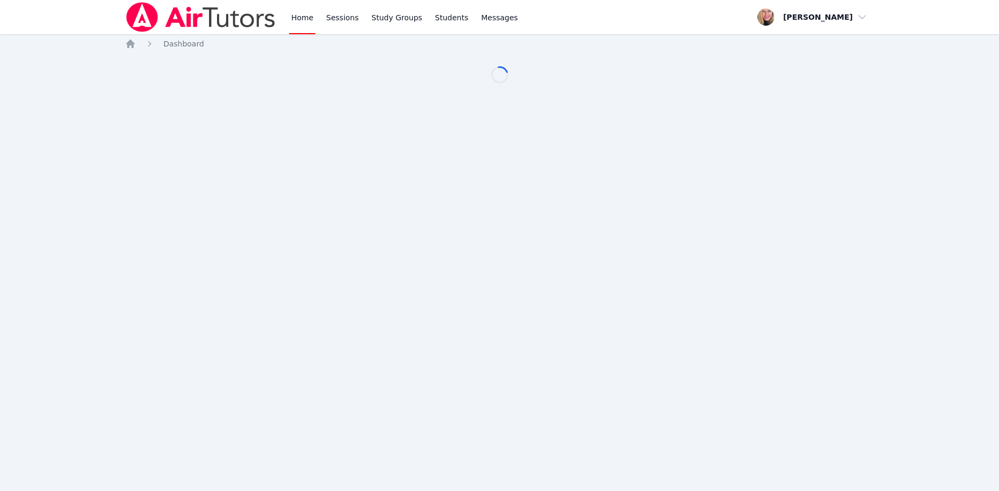
scroll to position [55, 0]
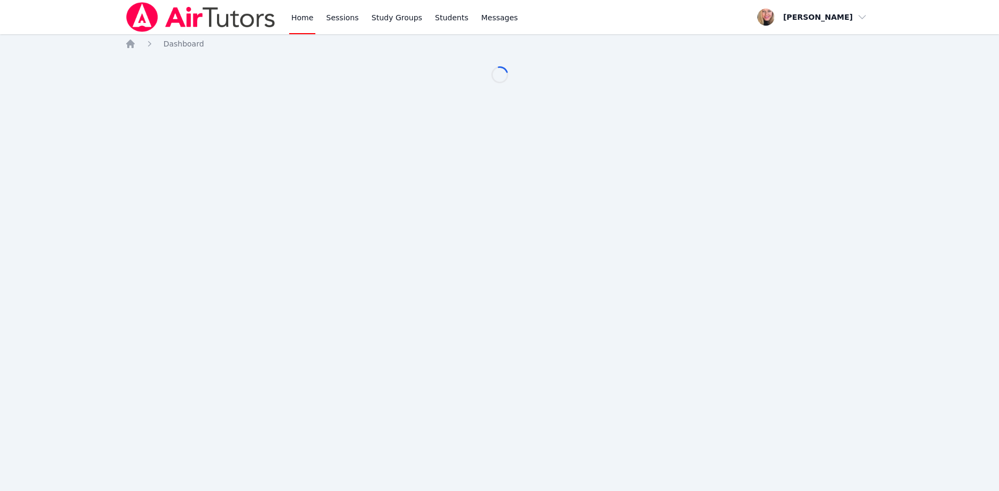
scroll to position [55, 0]
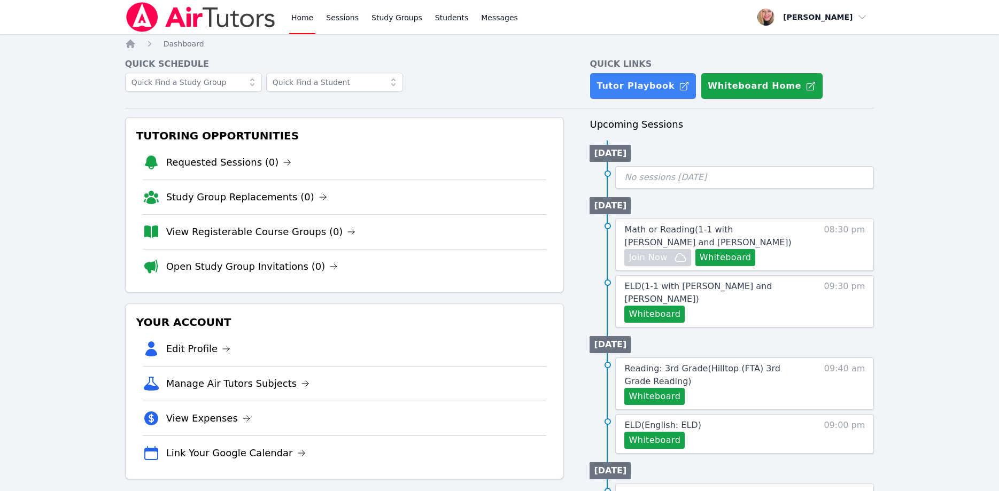
scroll to position [55, 0]
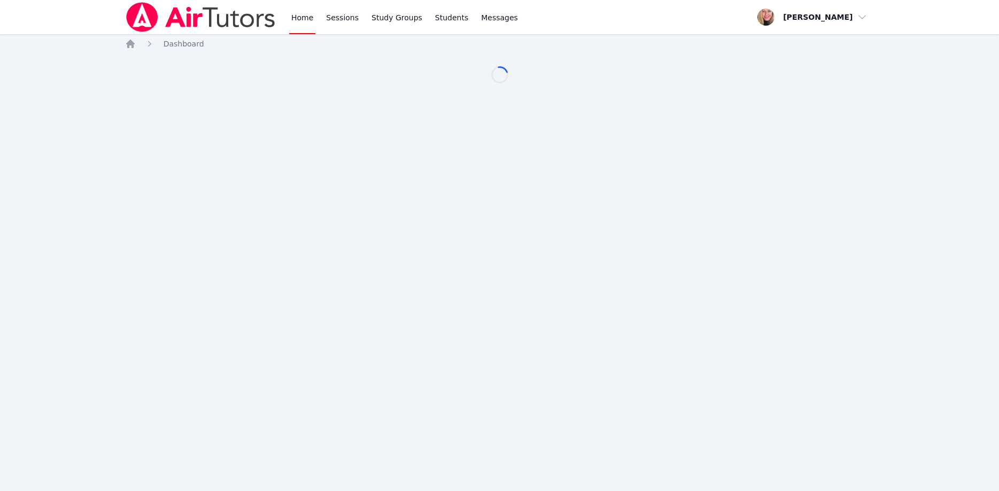
scroll to position [55, 0]
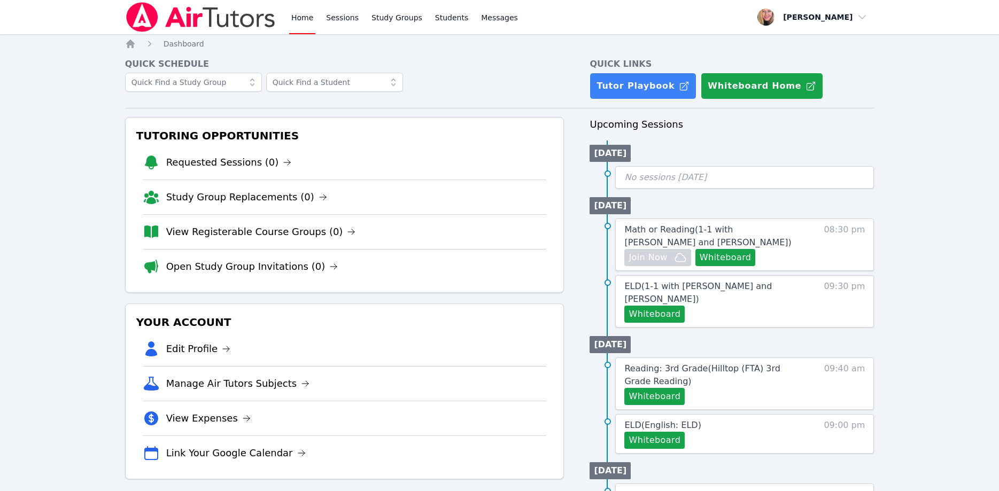
scroll to position [55, 0]
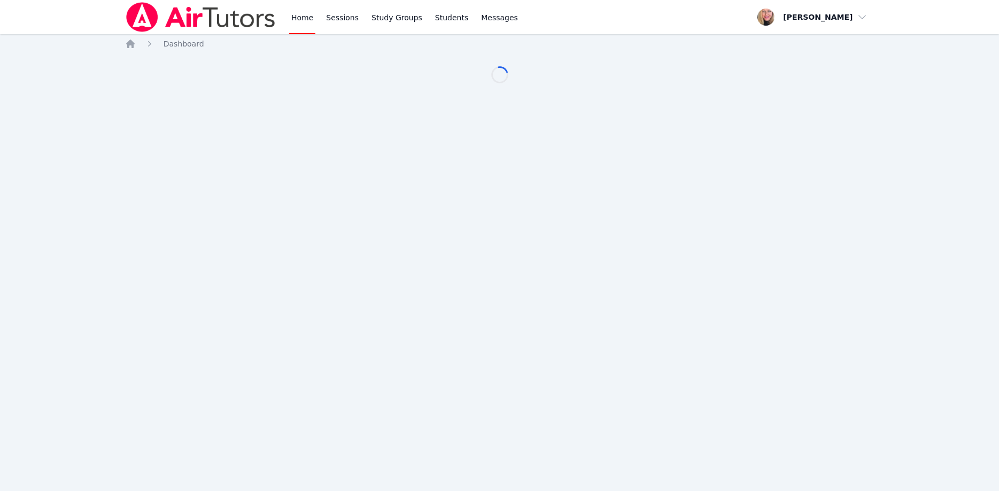
scroll to position [55, 0]
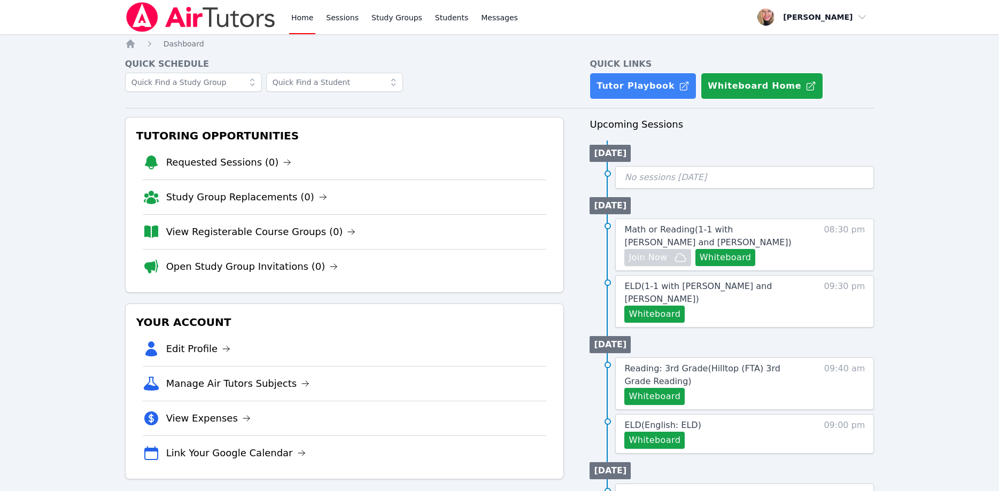
scroll to position [55, 0]
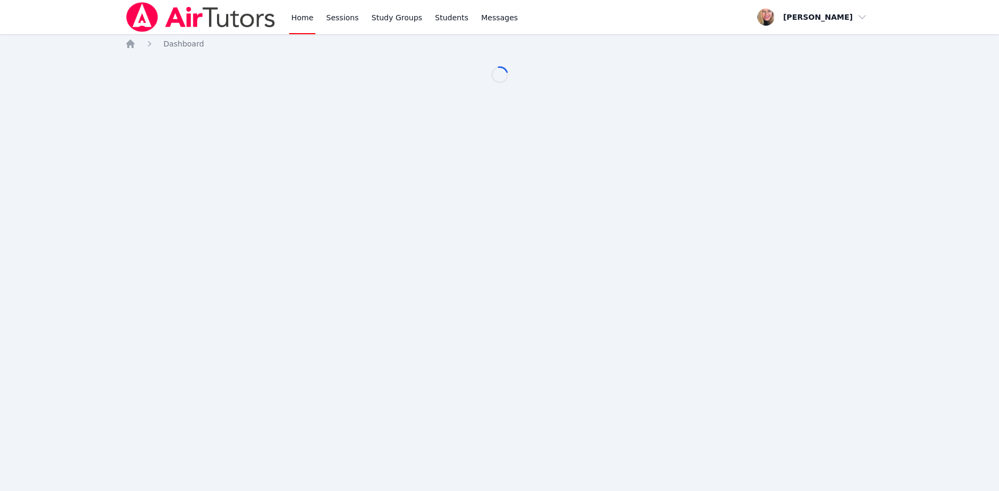
scroll to position [55, 0]
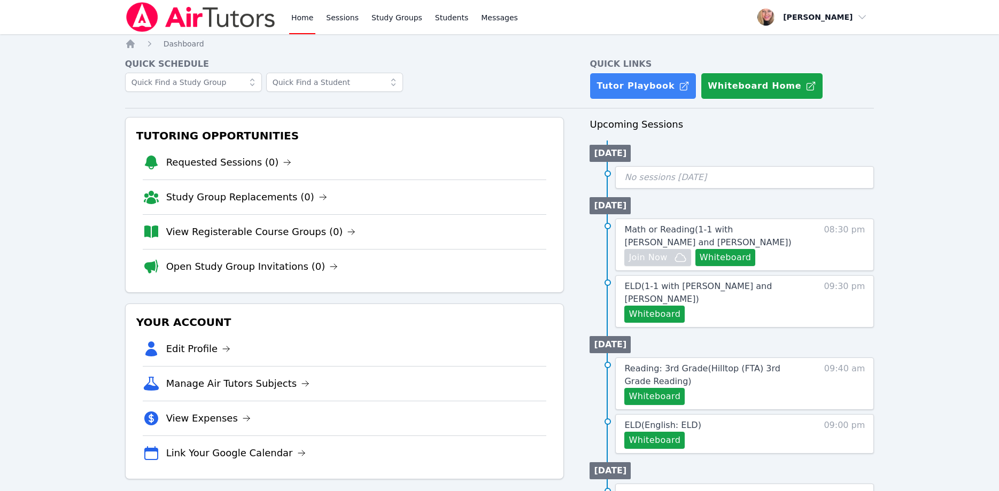
scroll to position [55, 0]
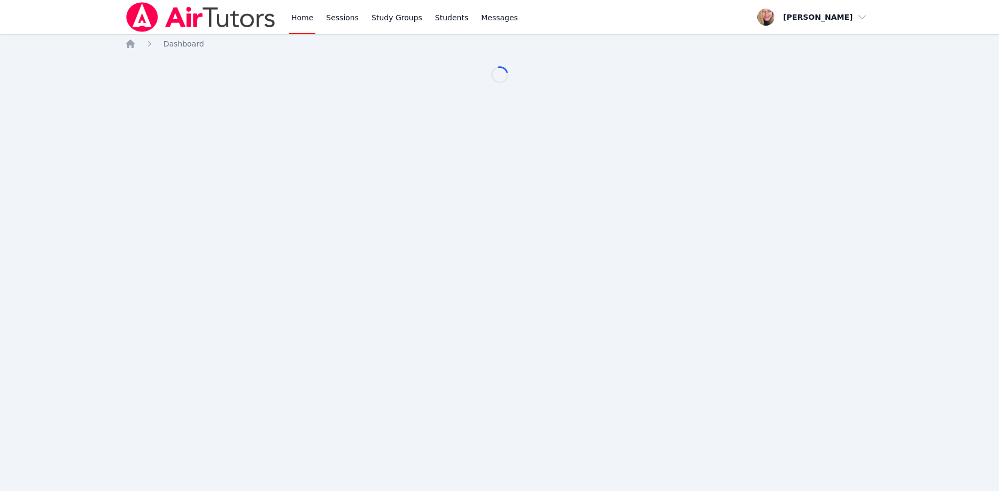
scroll to position [55, 0]
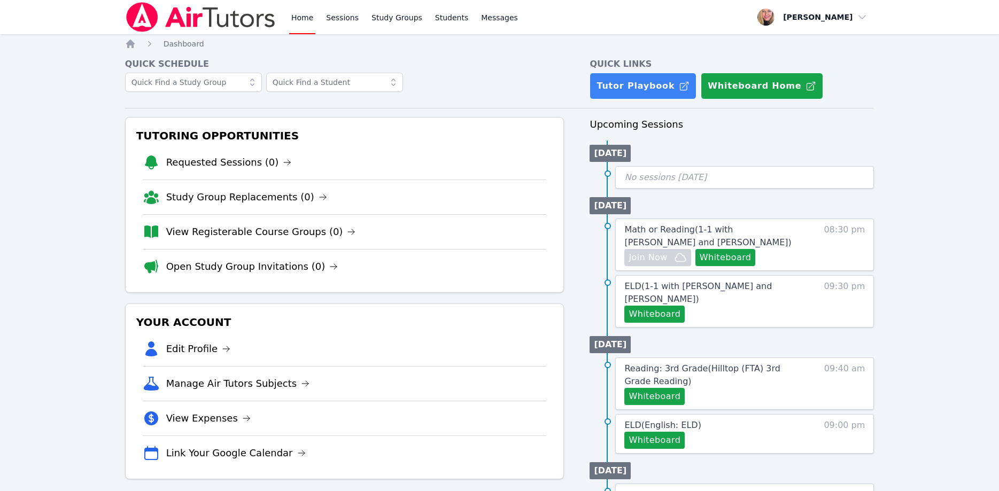
scroll to position [55, 0]
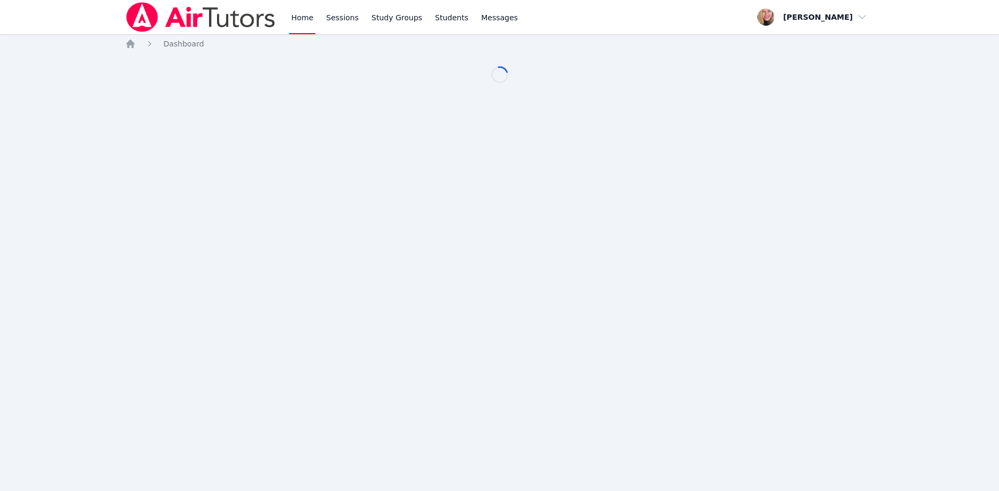
scroll to position [55, 0]
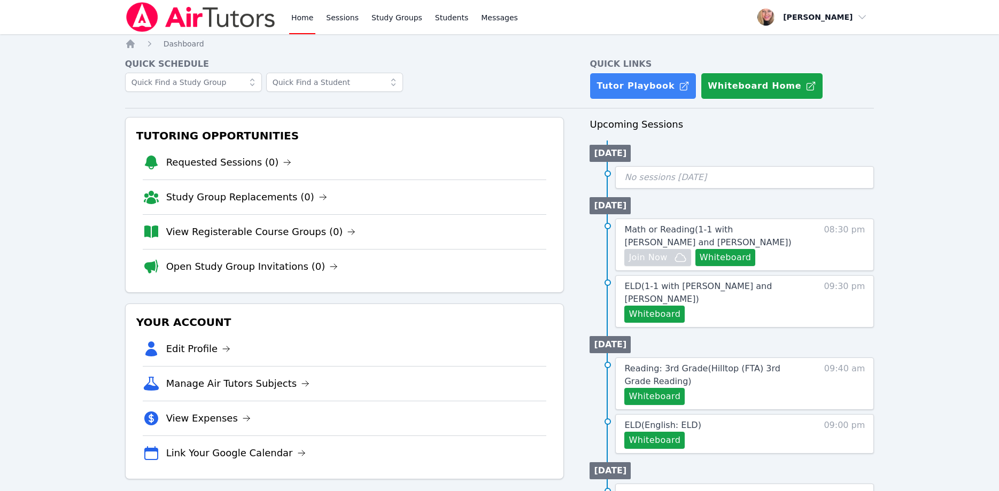
scroll to position [55, 0]
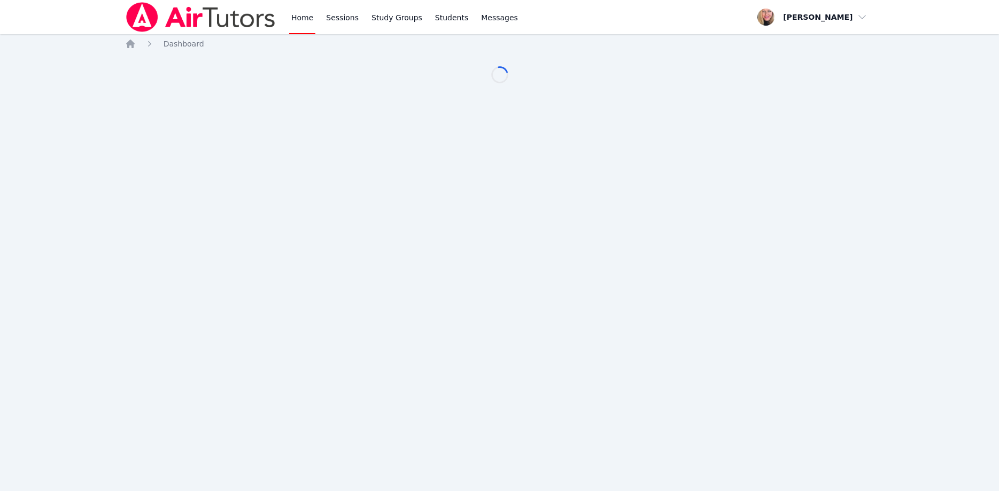
scroll to position [55, 0]
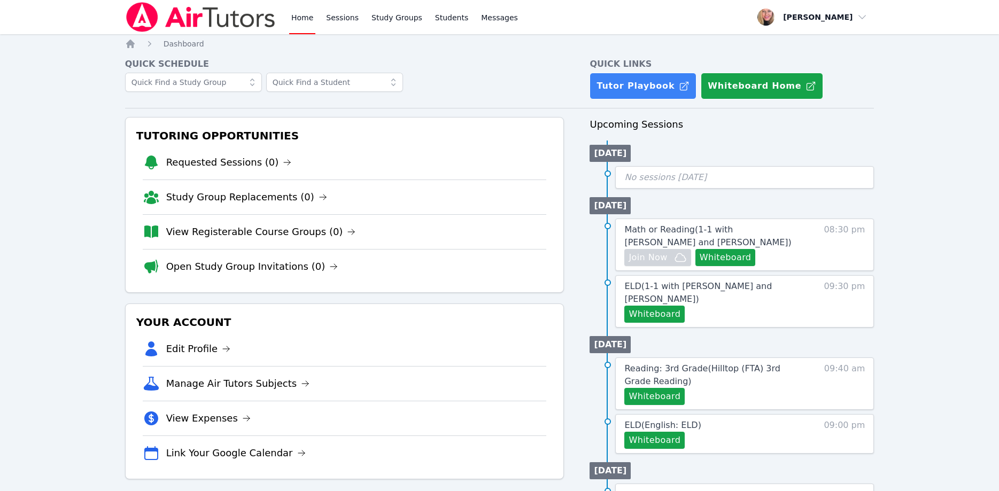
scroll to position [55, 0]
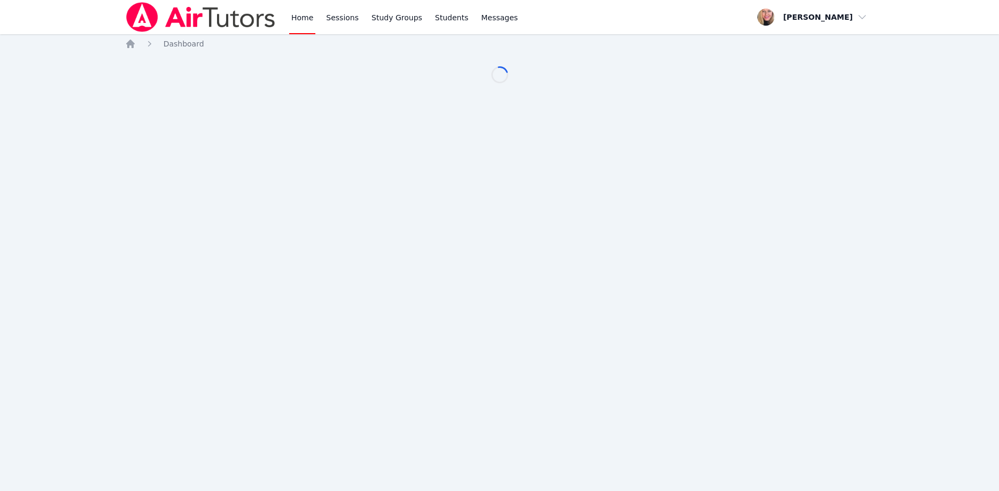
scroll to position [55, 0]
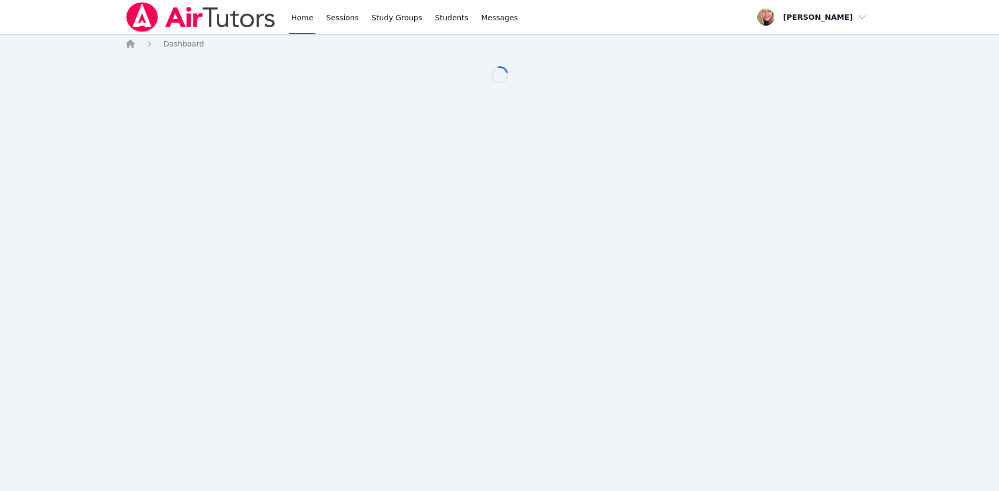
scroll to position [55, 0]
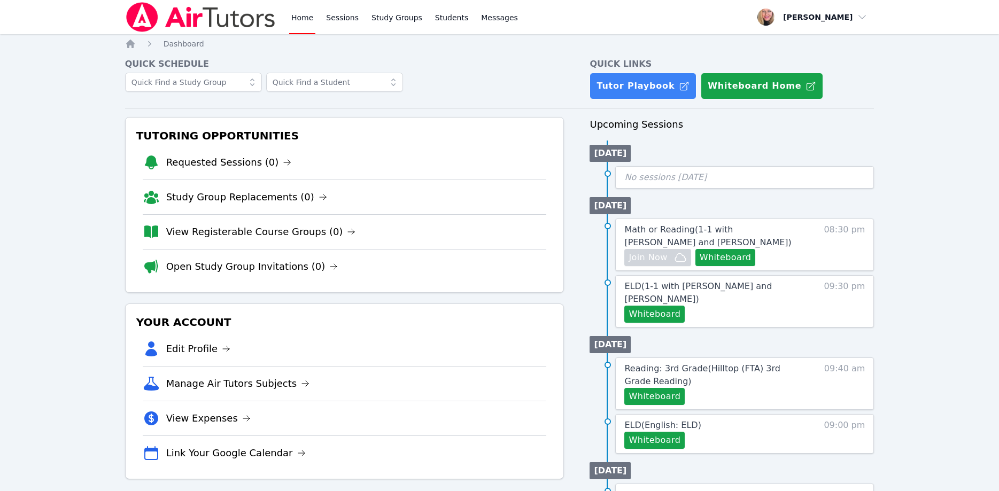
scroll to position [55, 0]
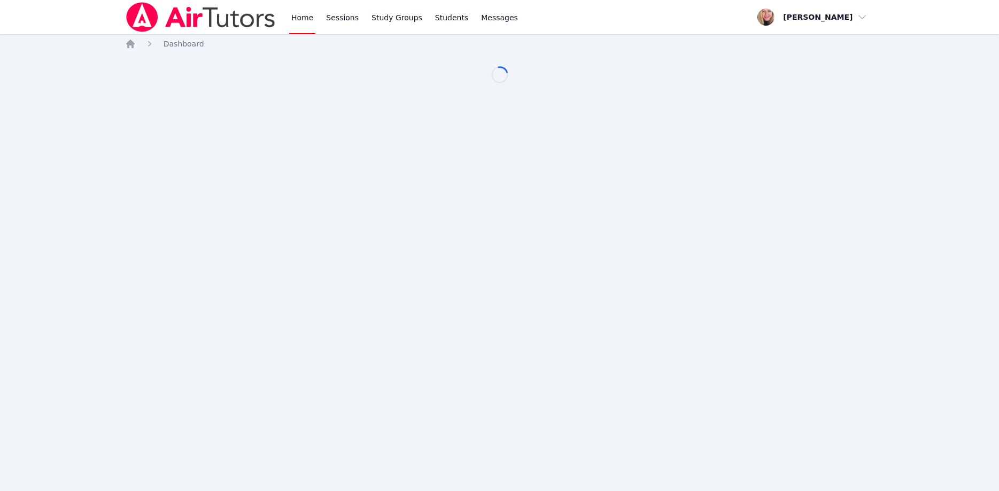
scroll to position [55, 0]
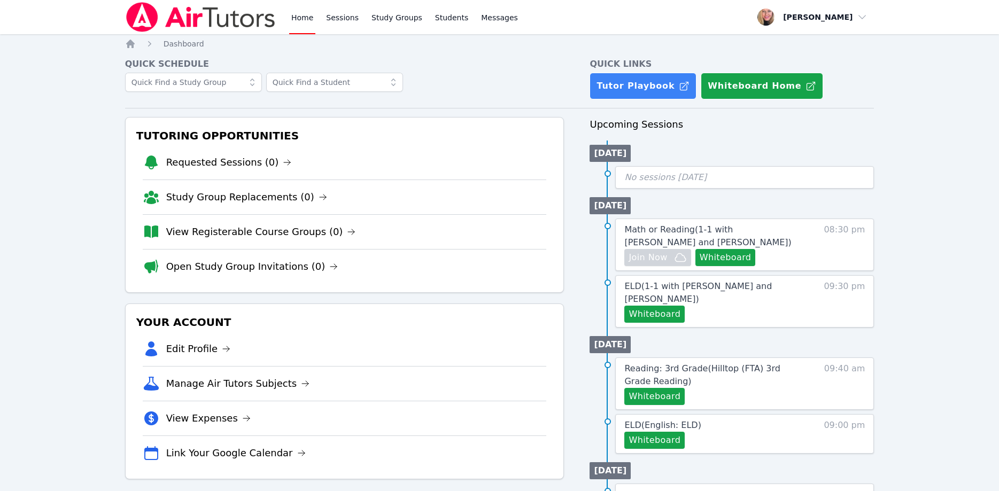
scroll to position [55, 0]
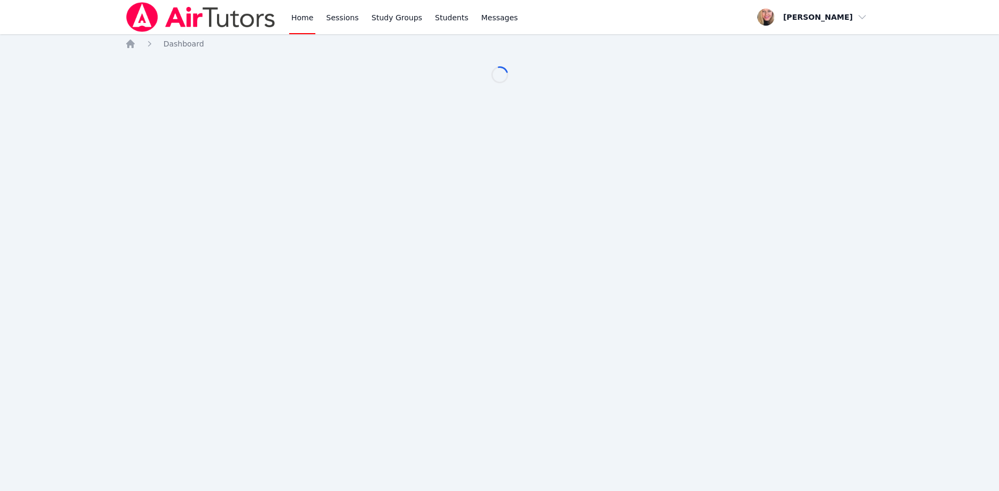
scroll to position [55, 0]
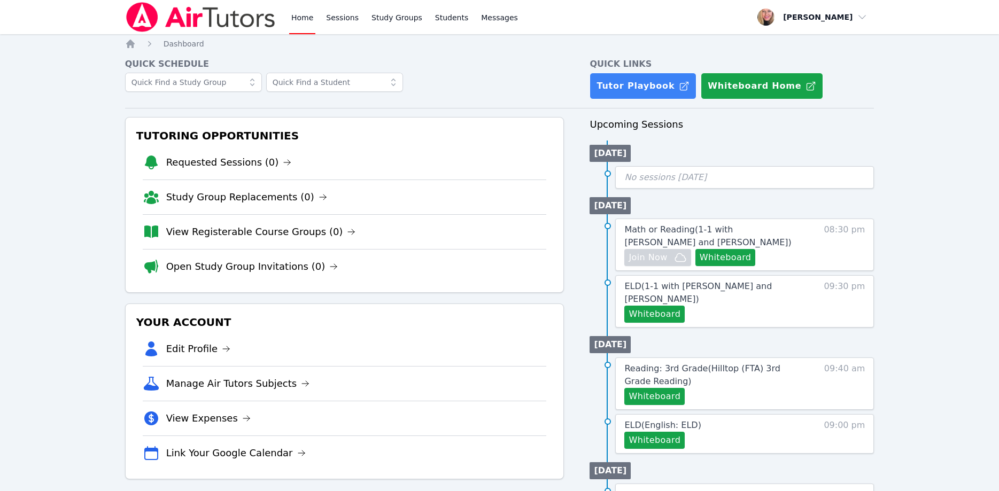
scroll to position [55, 0]
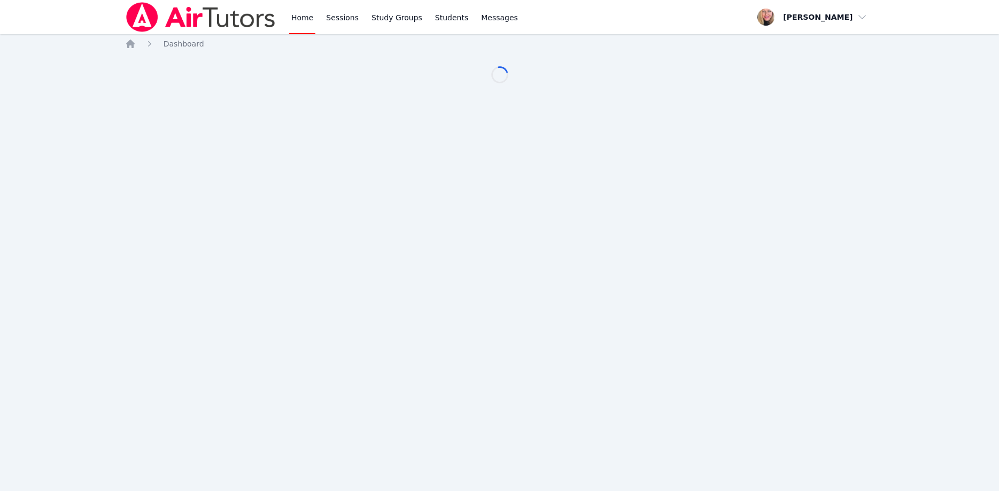
scroll to position [55, 0]
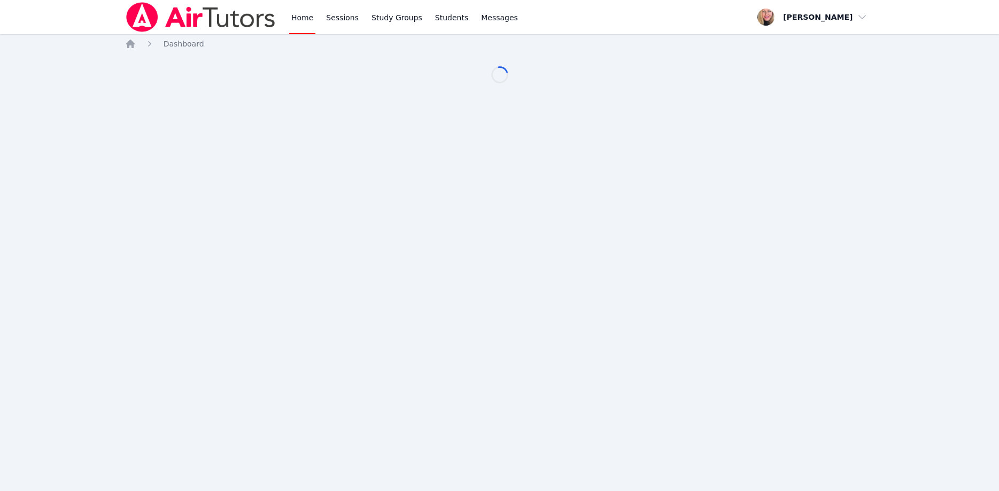
scroll to position [55, 0]
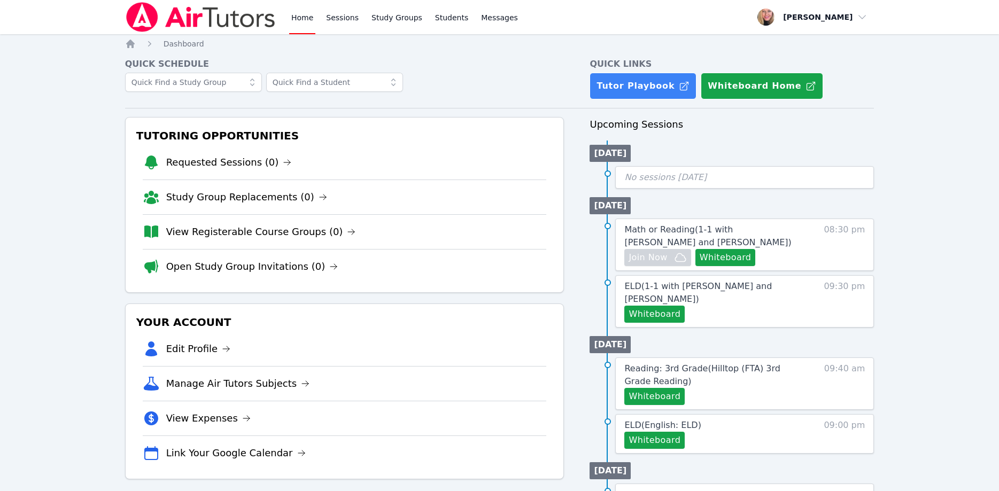
scroll to position [55, 0]
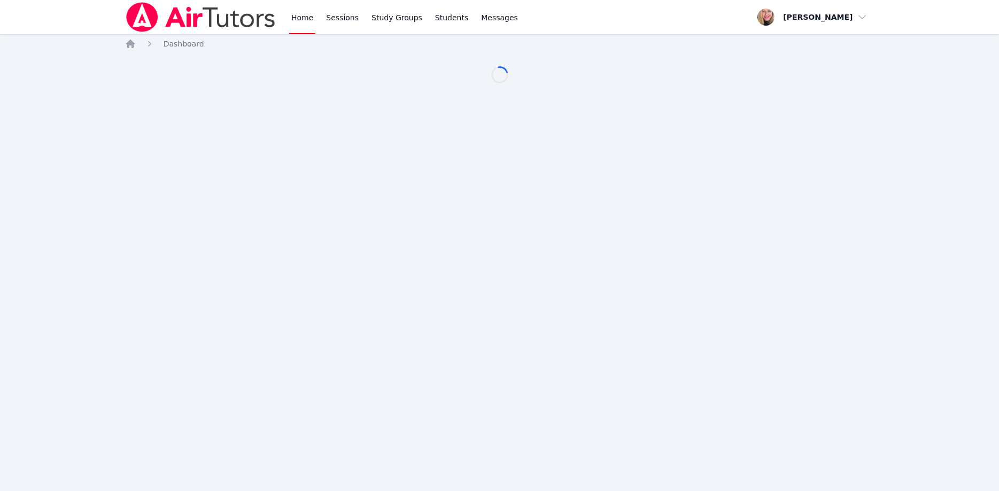
scroll to position [55, 0]
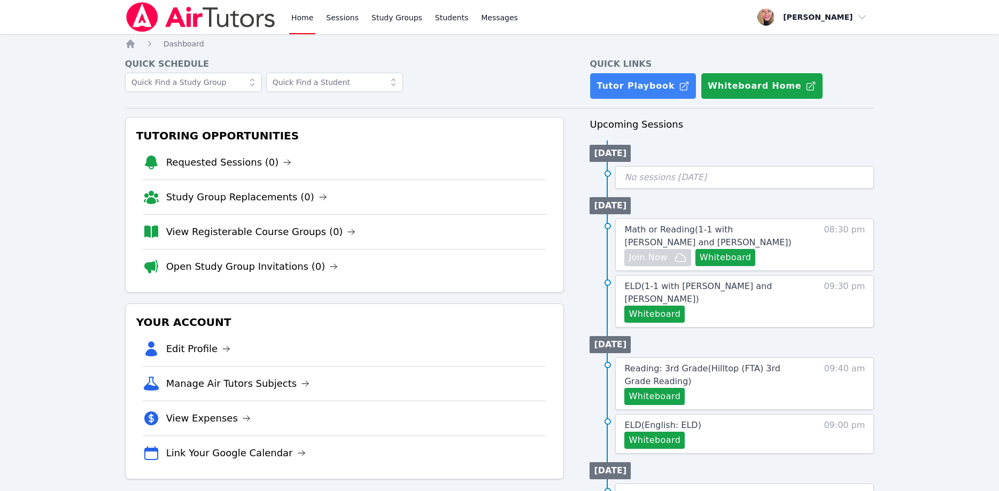
scroll to position [55, 0]
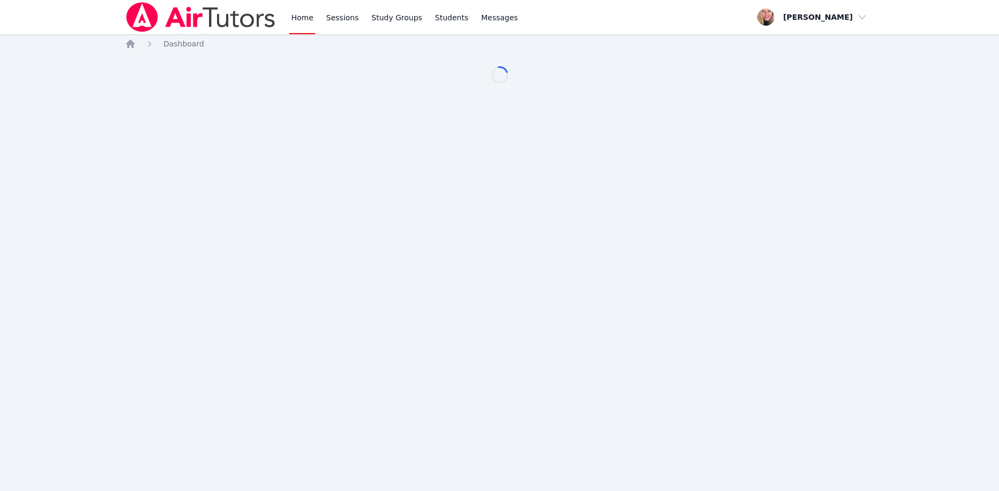
scroll to position [55, 0]
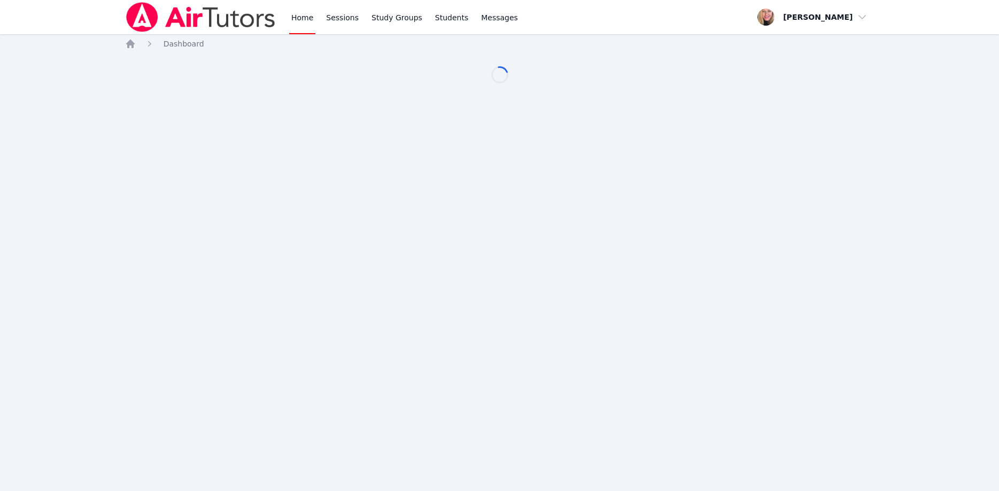
scroll to position [55, 0]
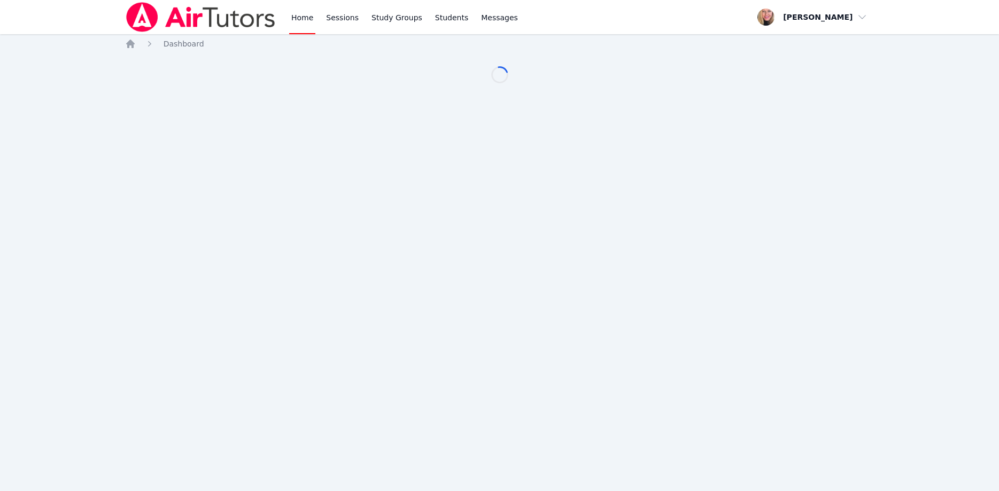
scroll to position [55, 0]
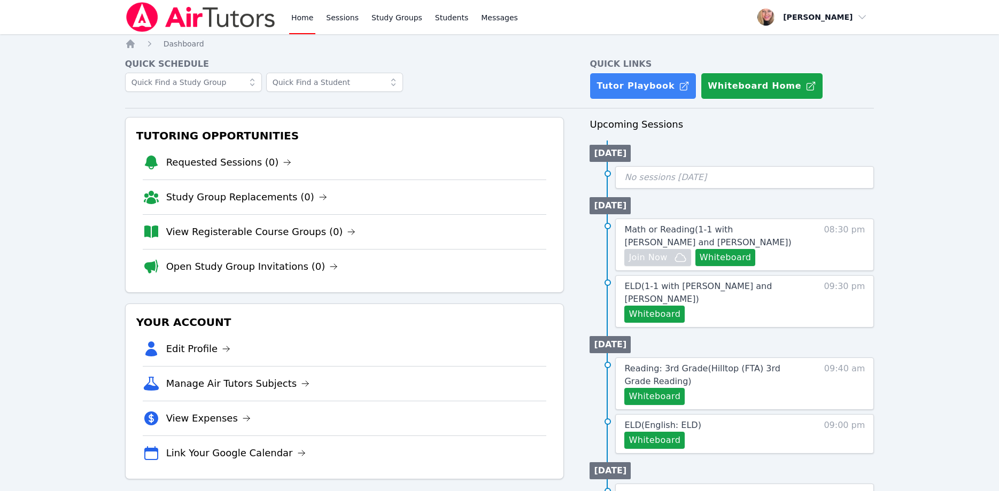
scroll to position [55, 0]
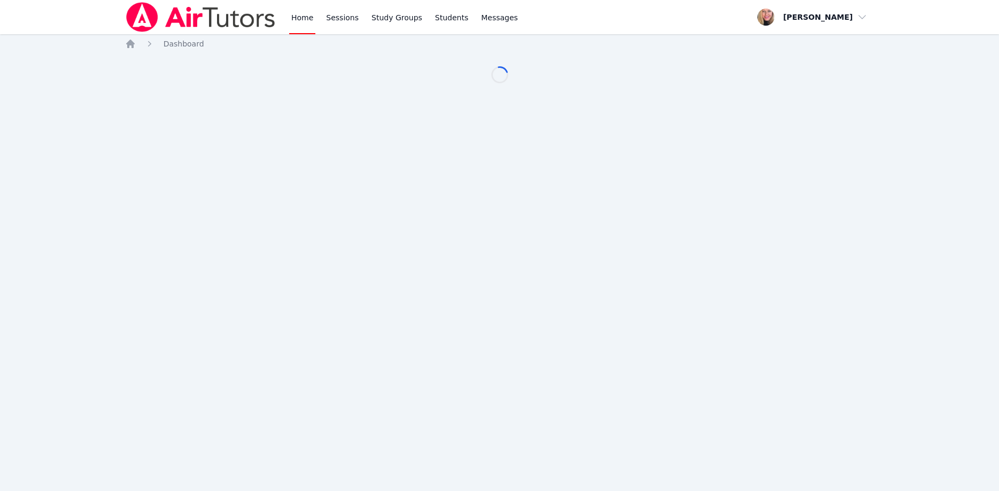
scroll to position [55, 0]
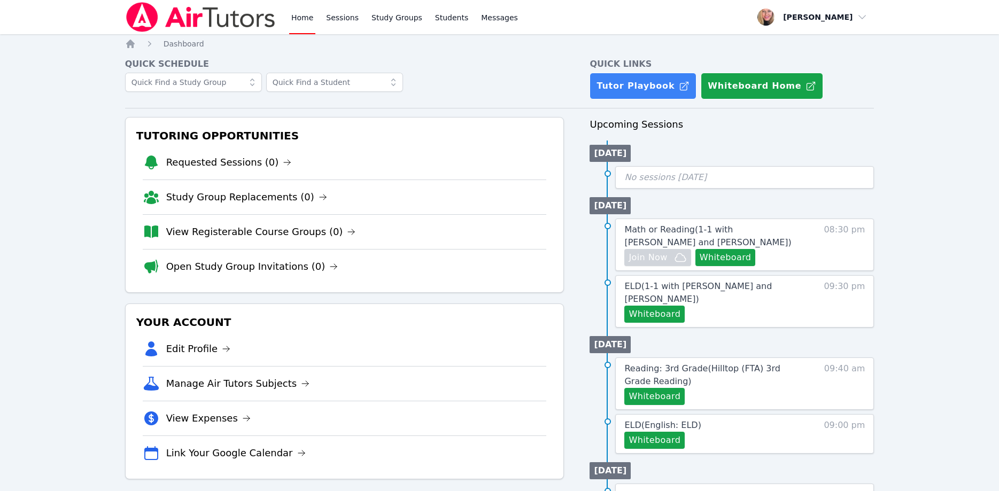
scroll to position [55, 0]
